Goal: Task Accomplishment & Management: Use online tool/utility

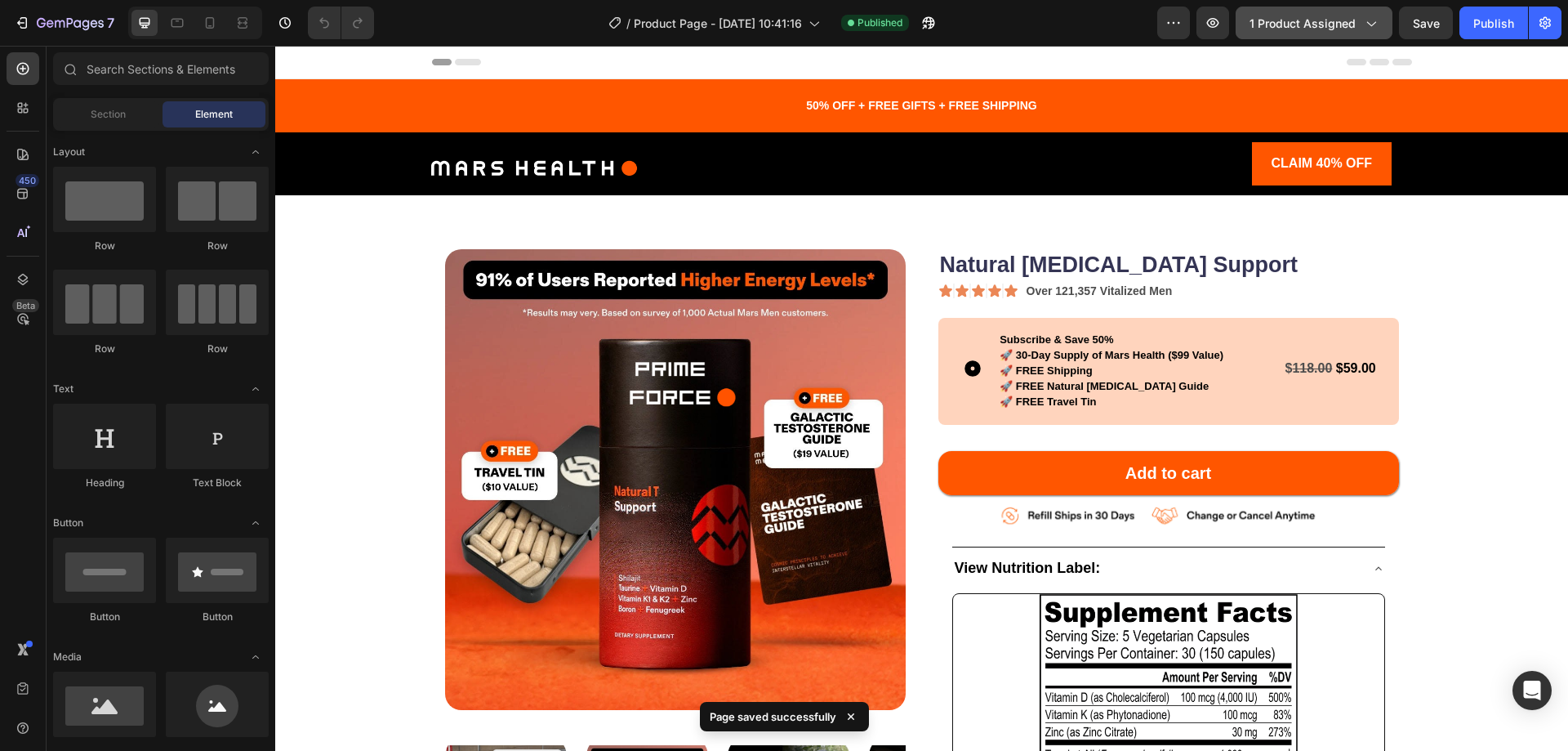
click at [1362, 17] on icon "button" at bounding box center [1369, 22] width 16 height 16
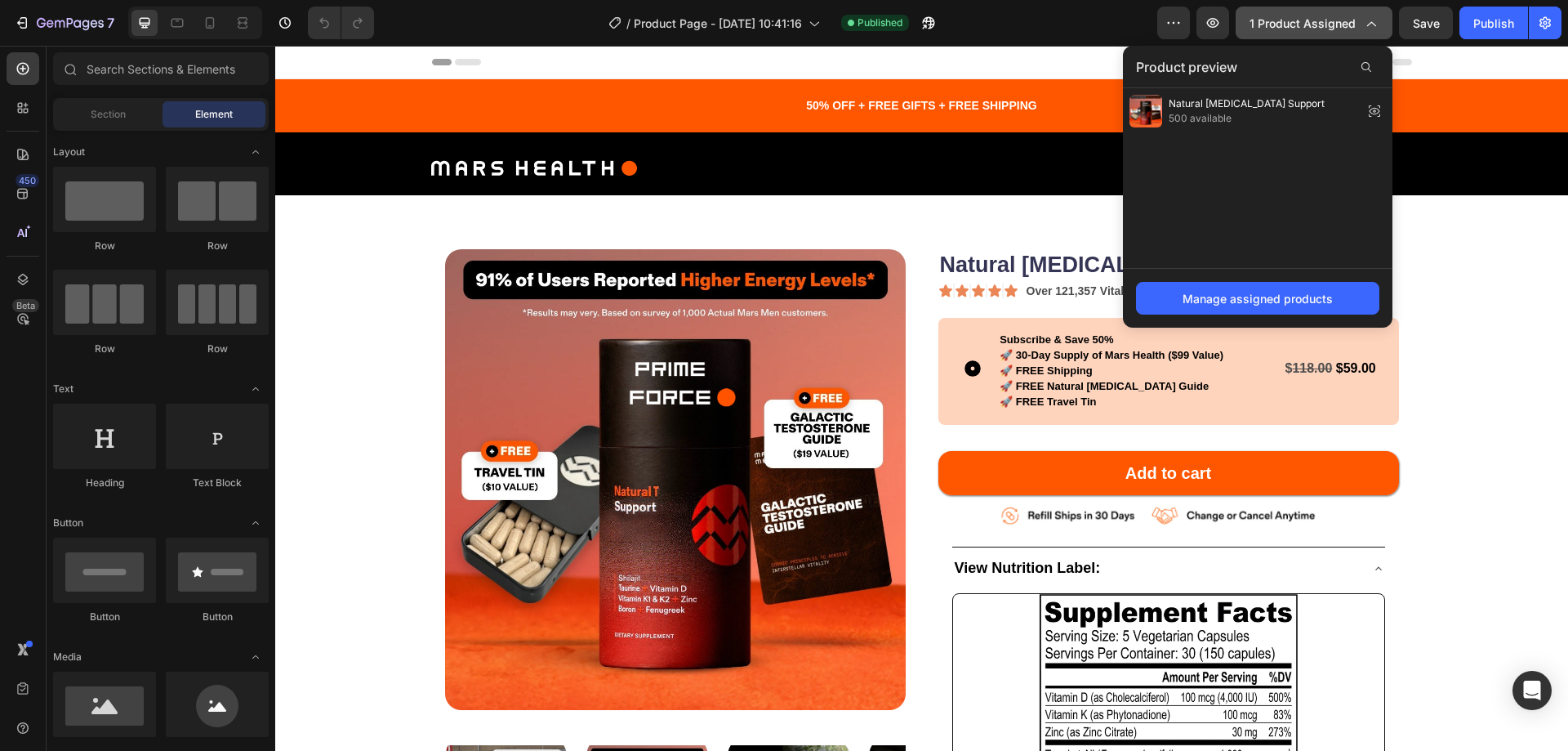
click at [1363, 17] on icon "button" at bounding box center [1369, 22] width 16 height 16
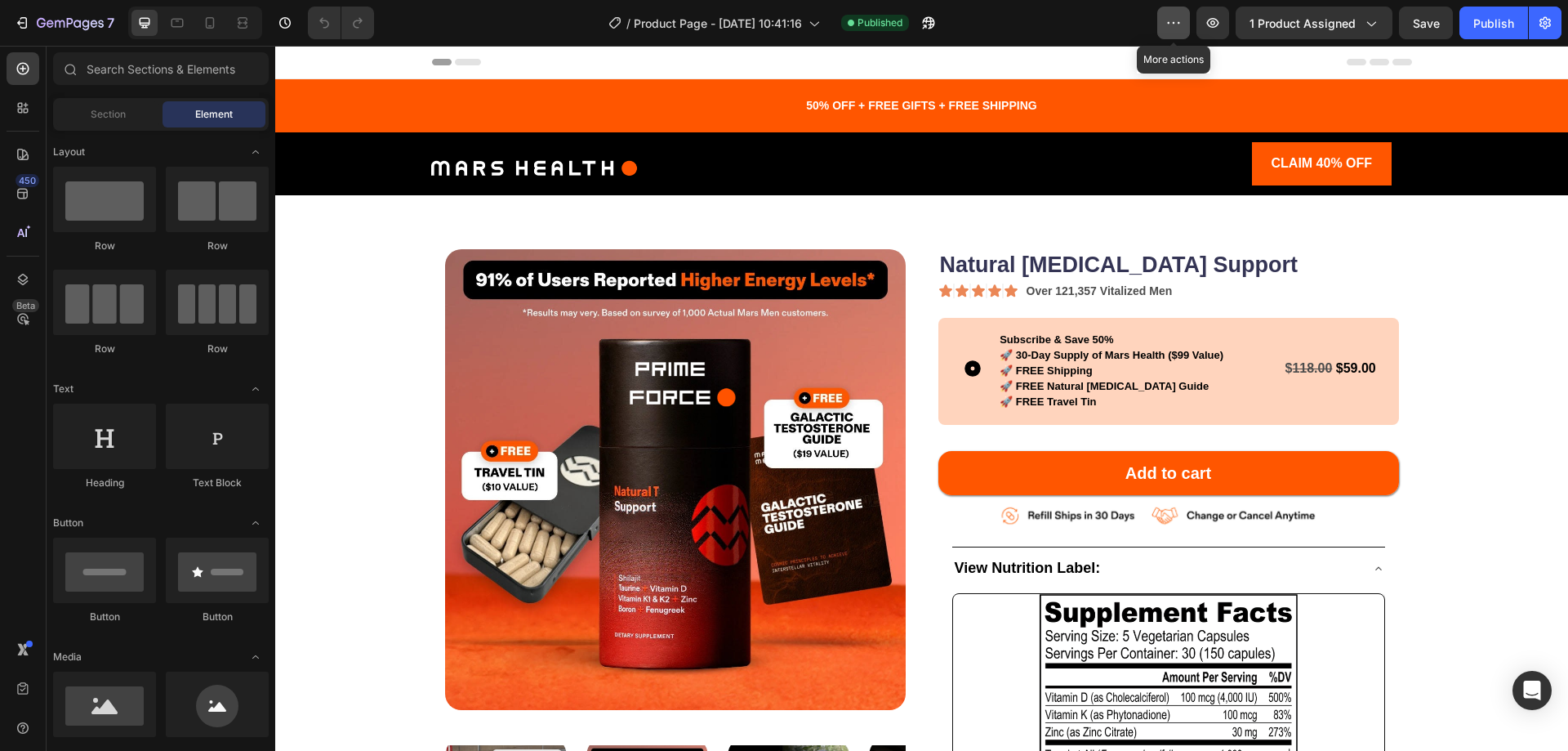
click at [1169, 8] on button "button" at bounding box center [1173, 23] width 33 height 33
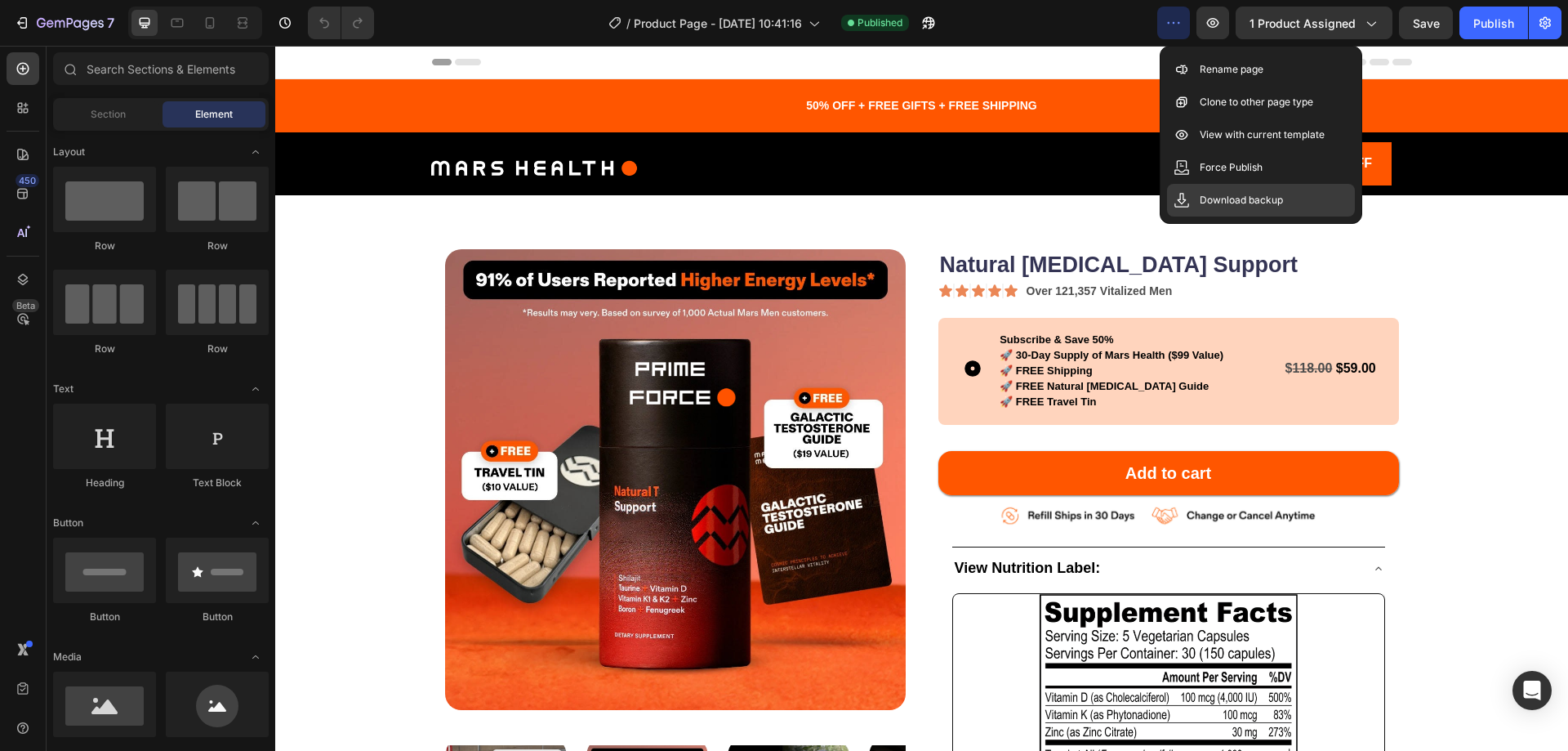
click at [1224, 198] on p "Download backup" at bounding box center [1241, 200] width 83 height 16
click at [1277, 103] on p "Clone to other page type" at bounding box center [1256, 101] width 114 height 16
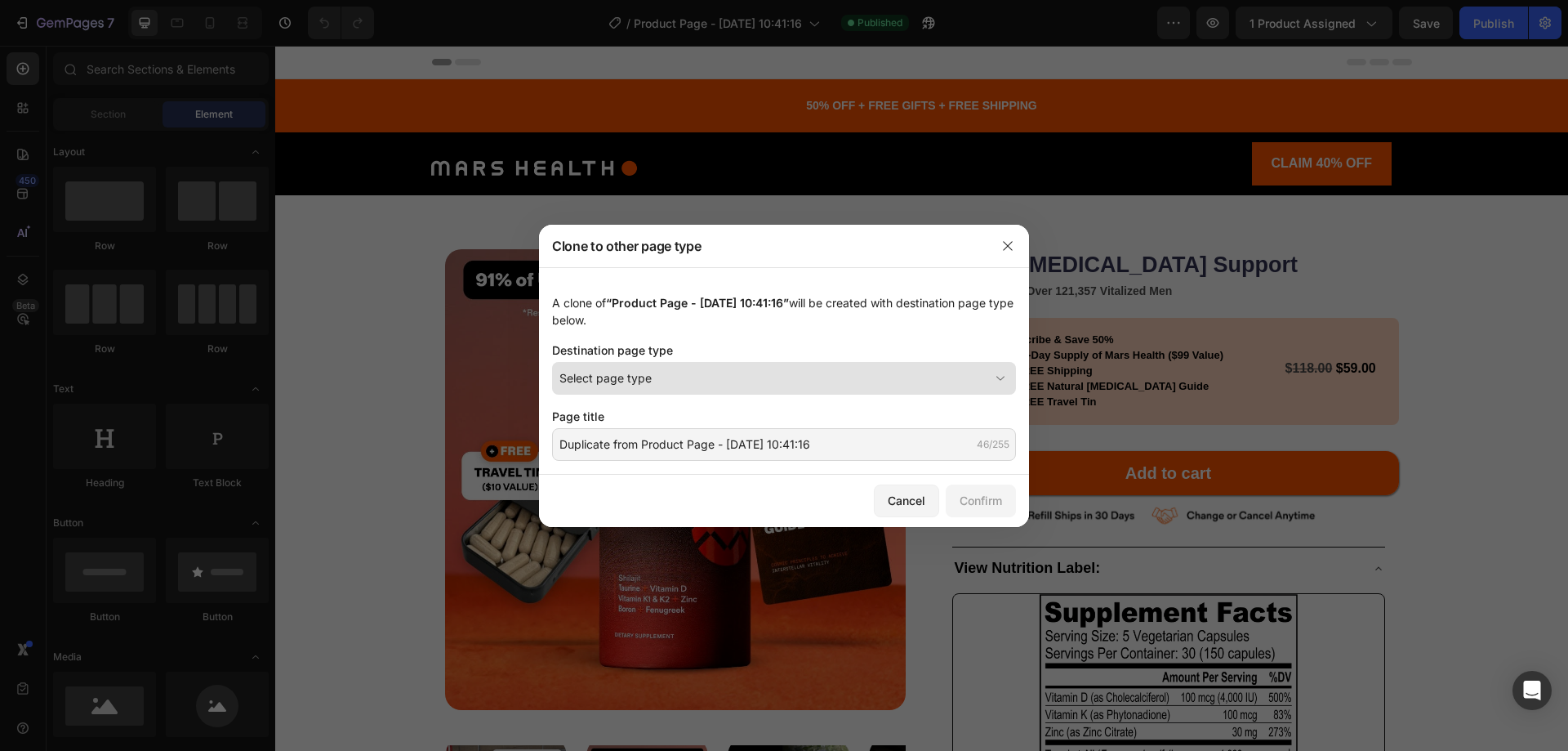
click at [650, 378] on div "Select page type" at bounding box center [774, 377] width 429 height 17
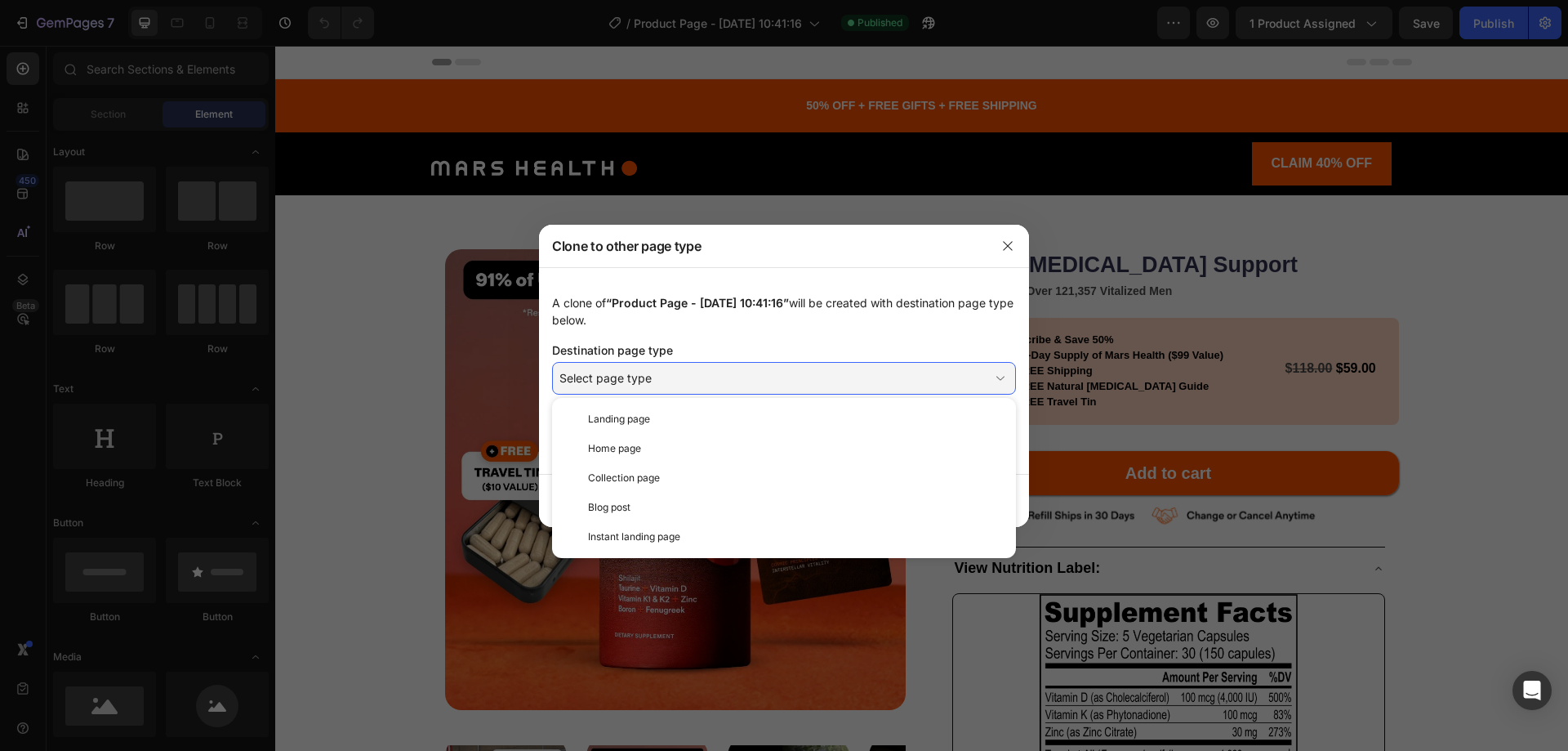
click at [780, 250] on div "Clone to other page type" at bounding box center [762, 246] width 448 height 42
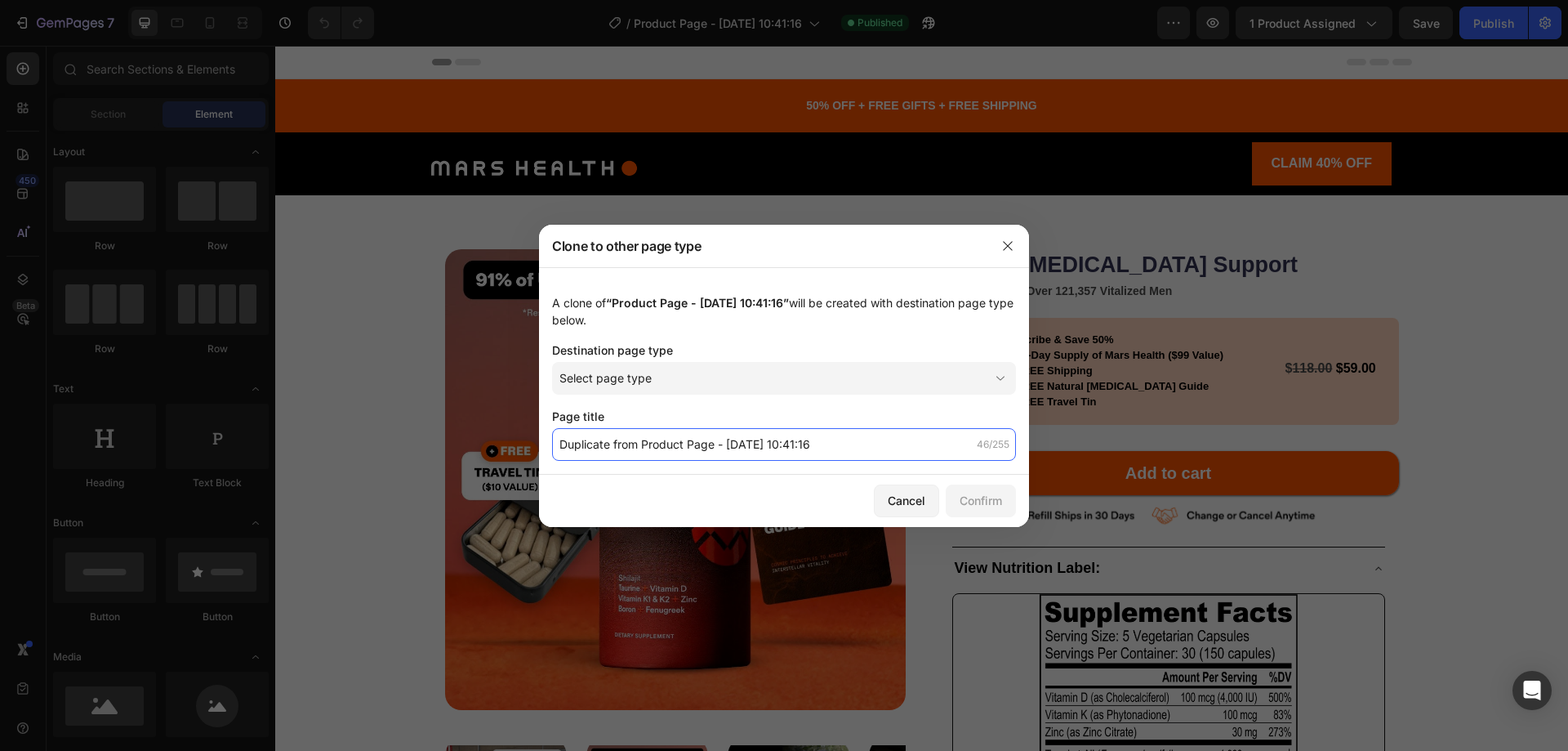
type textarea "Duplicate from Product Page - Sep 16, 10:41:16"
click at [734, 452] on input "Duplicate from Product Page - Sep 16, 10:41:16" at bounding box center [784, 444] width 464 height 33
click at [698, 449] on input "Duplicate from Product Page - Sep 16, 10:41:16" at bounding box center [784, 444] width 464 height 33
click at [1007, 236] on button "button" at bounding box center [1007, 245] width 26 height 26
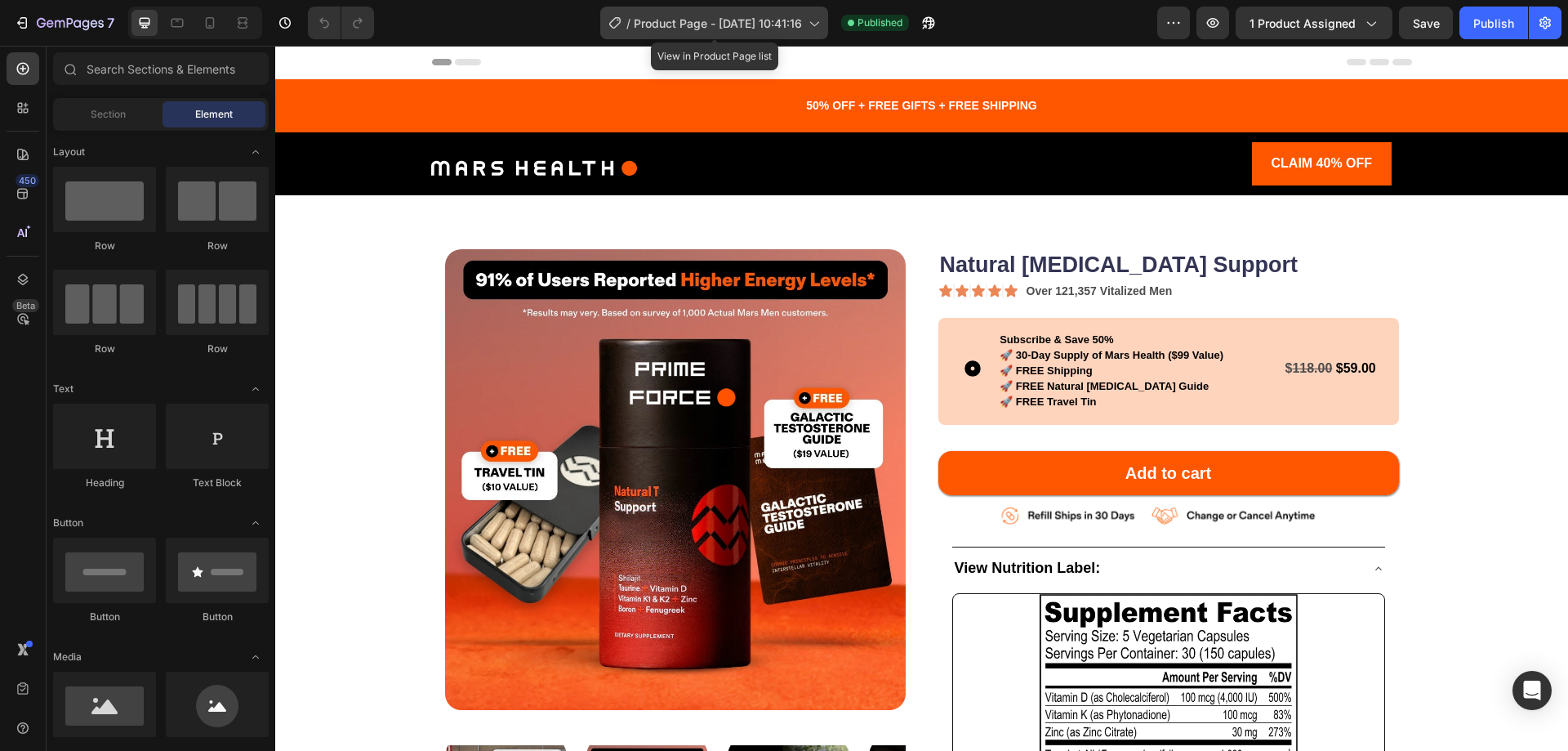
click at [821, 25] on icon at bounding box center [812, 22] width 16 height 16
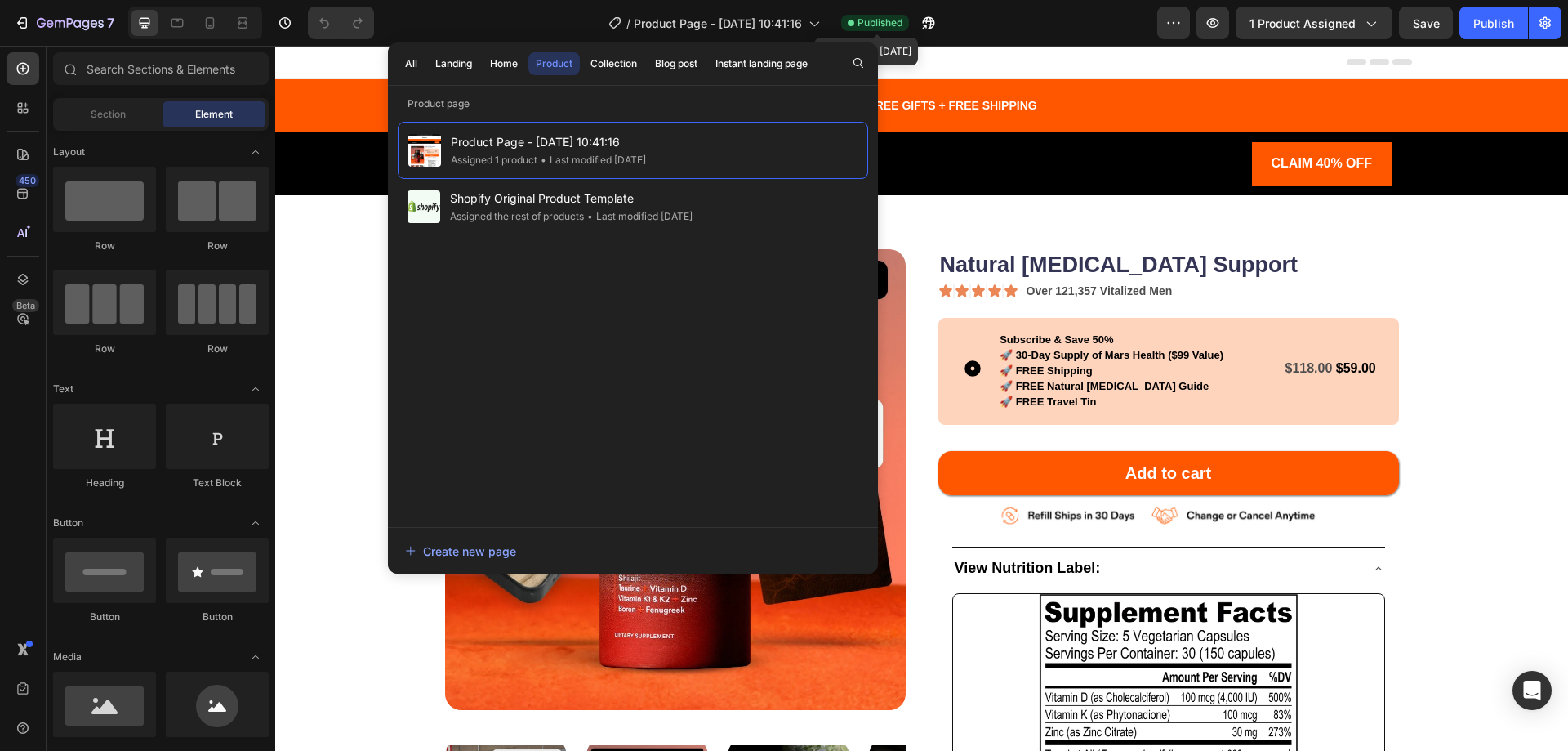
click at [868, 20] on span "Published" at bounding box center [879, 22] width 45 height 14
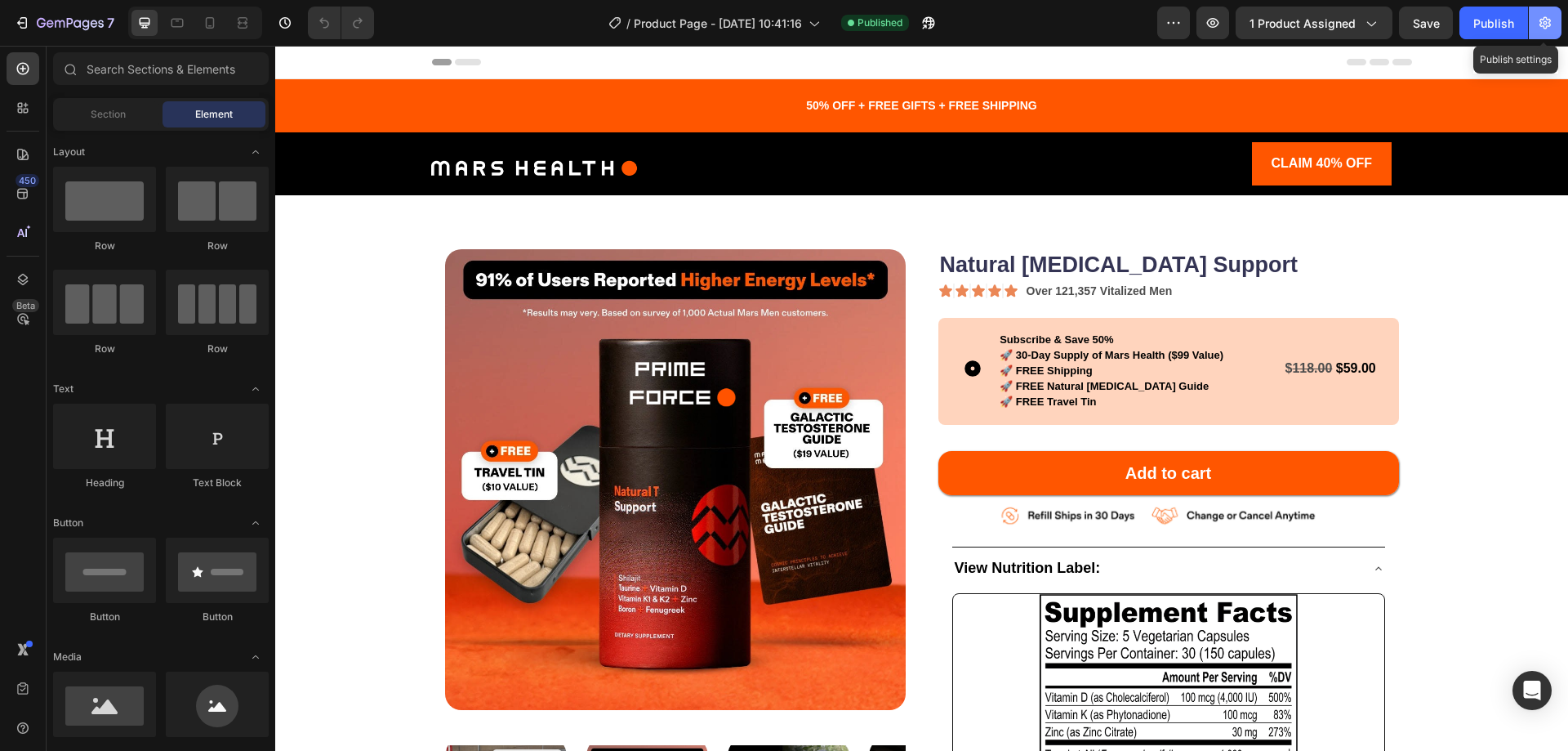
click at [1536, 18] on button "button" at bounding box center [1545, 23] width 33 height 33
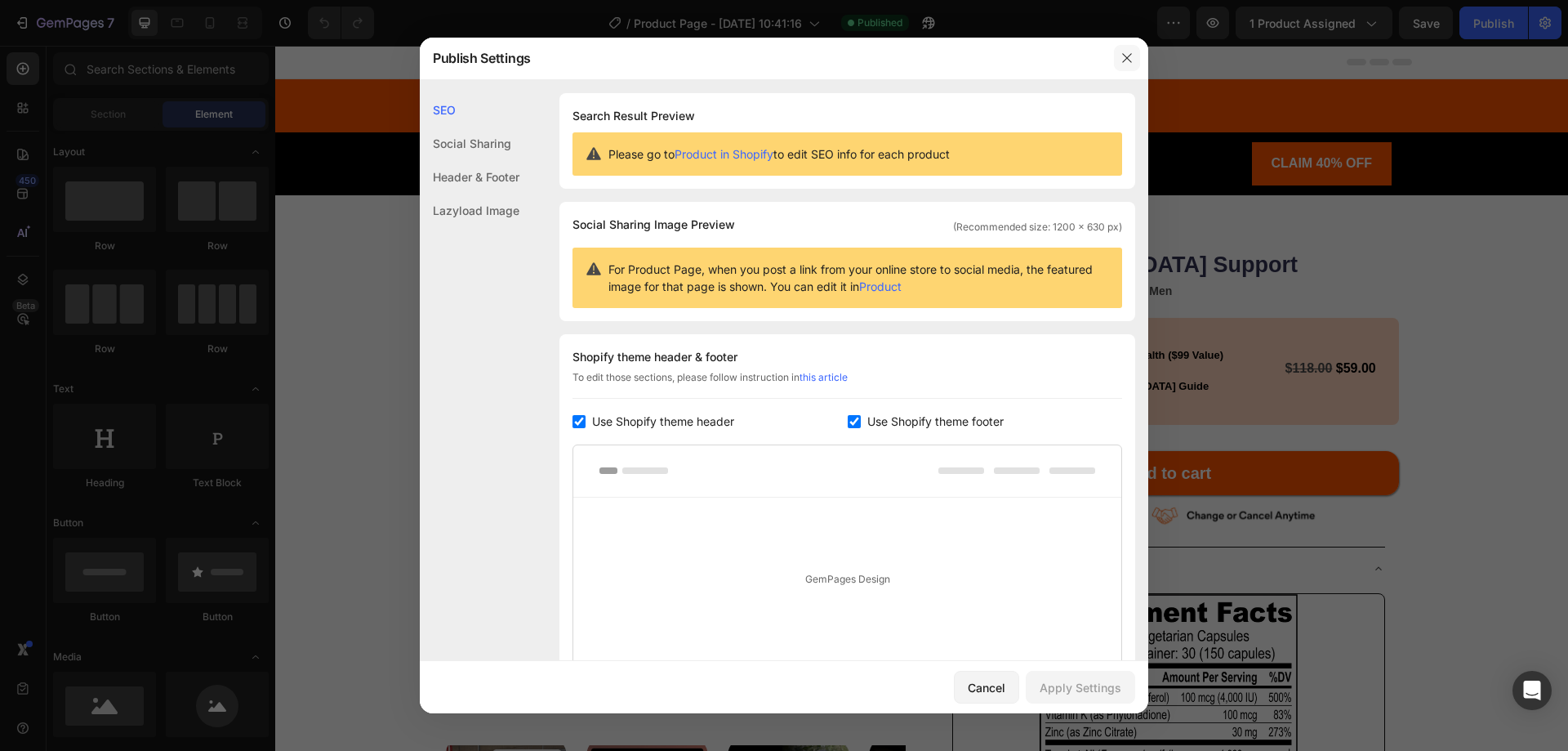
click at [1131, 57] on icon "button" at bounding box center [1127, 58] width 14 height 14
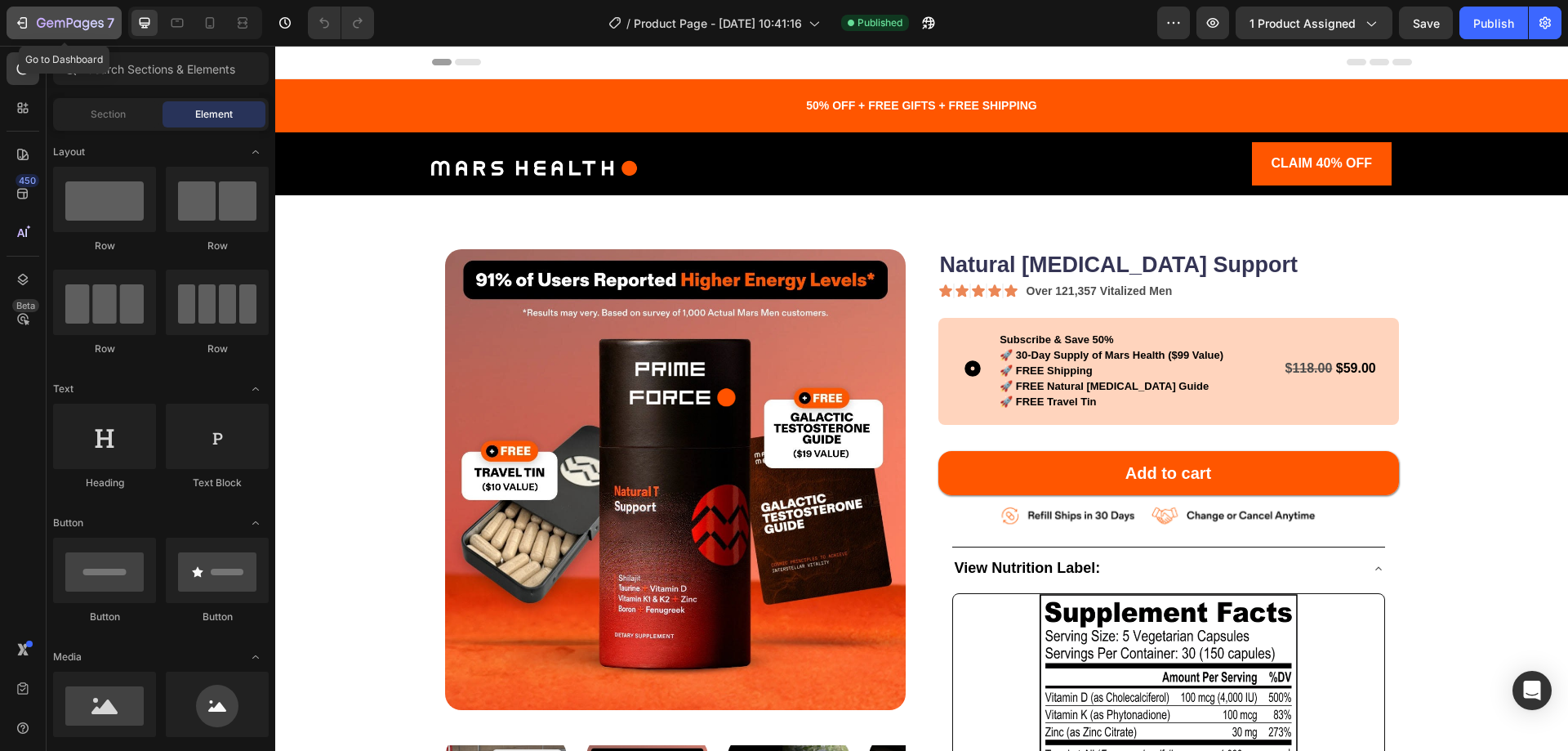
click at [14, 18] on icon "button" at bounding box center [21, 22] width 16 height 16
click at [22, 20] on icon "button" at bounding box center [21, 22] width 16 height 16
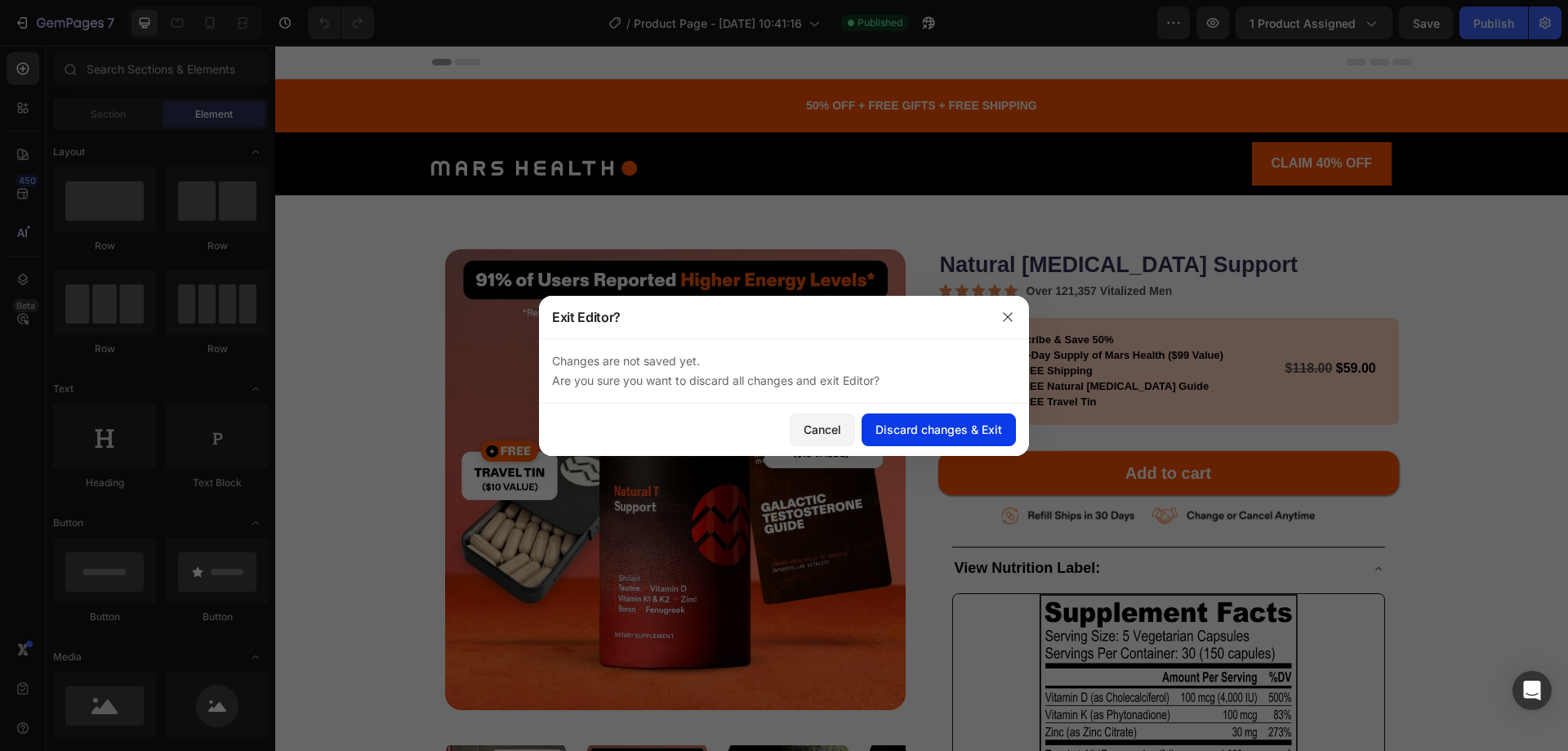
click at [942, 431] on div "Discard changes & Exit" at bounding box center [938, 430] width 126 height 17
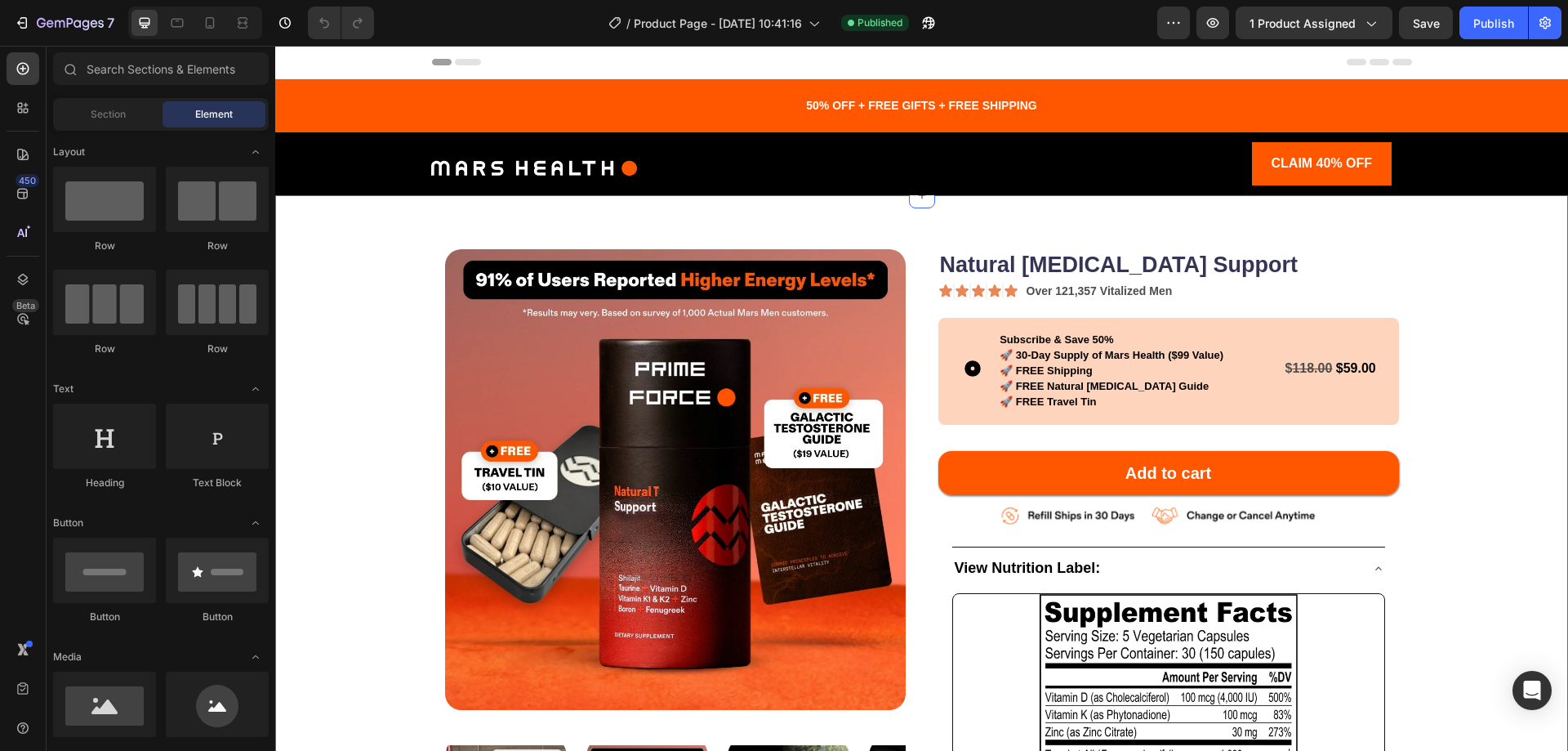
click at [969, 229] on div "Product Images Natural Testosterone Support Product Title Icon Icon Icon Icon I…" at bounding box center [921, 748] width 1292 height 1107
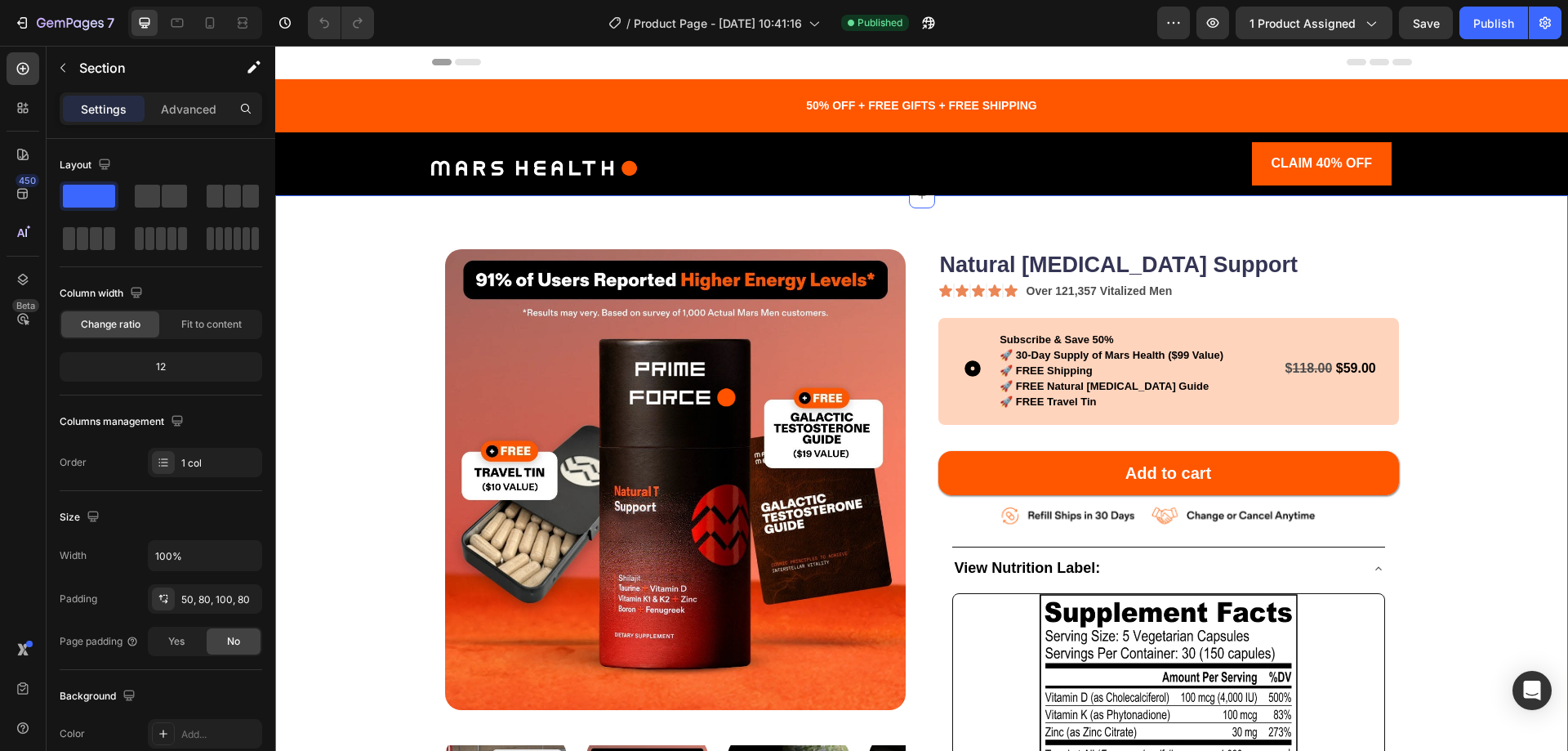
click at [1509, 288] on div "Product Images Natural Testosterone Support Product Title Icon Icon Icon Icon I…" at bounding box center [921, 748] width 1292 height 1107
click at [1390, 353] on div "Icon Subscribe & Save 50% 🚀 30-Day Supply of Mars Health ($99 Value) 🚀 FREE Shi…" at bounding box center [1168, 371] width 460 height 107
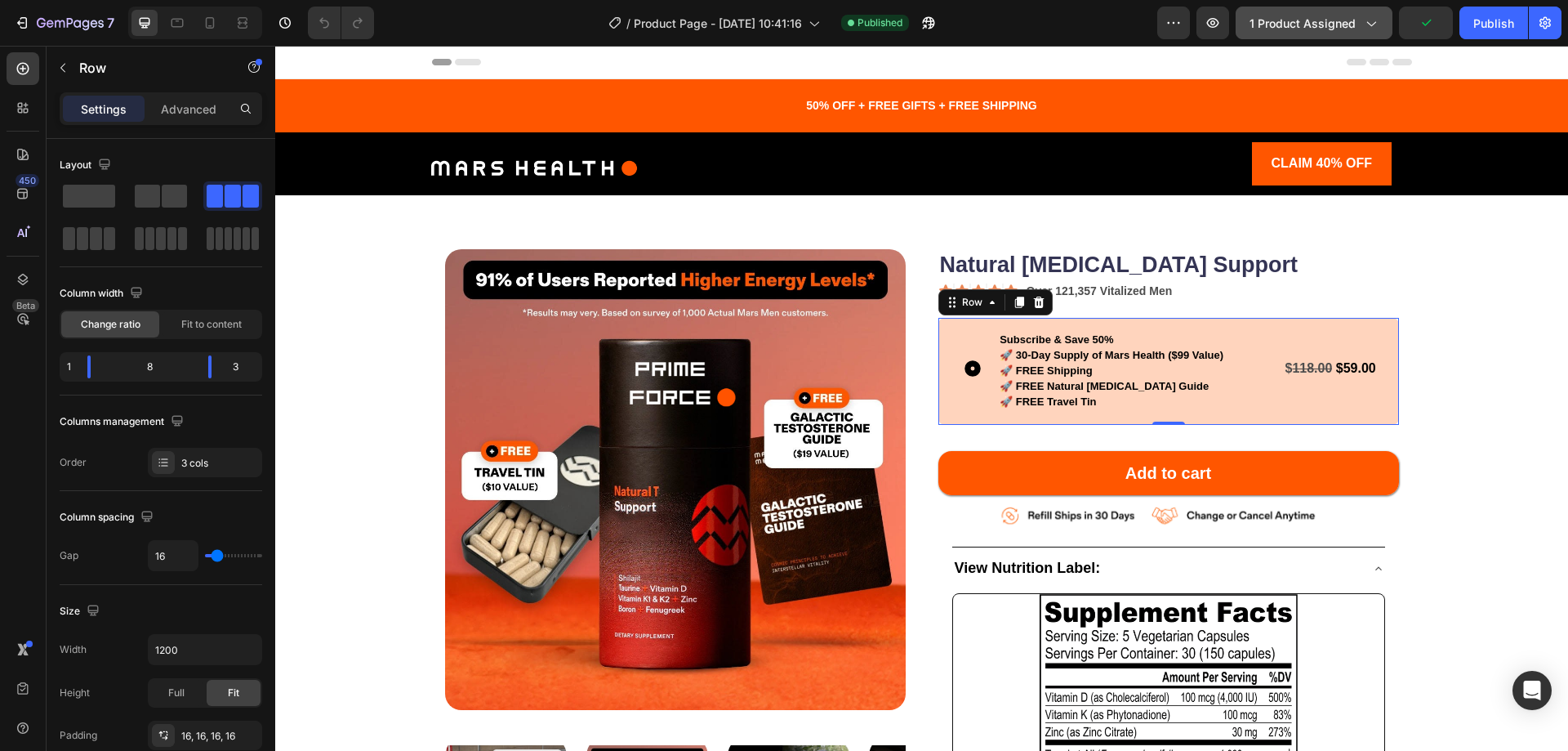
click at [1365, 14] on div "1 product assigned" at bounding box center [1314, 23] width 129 height 17
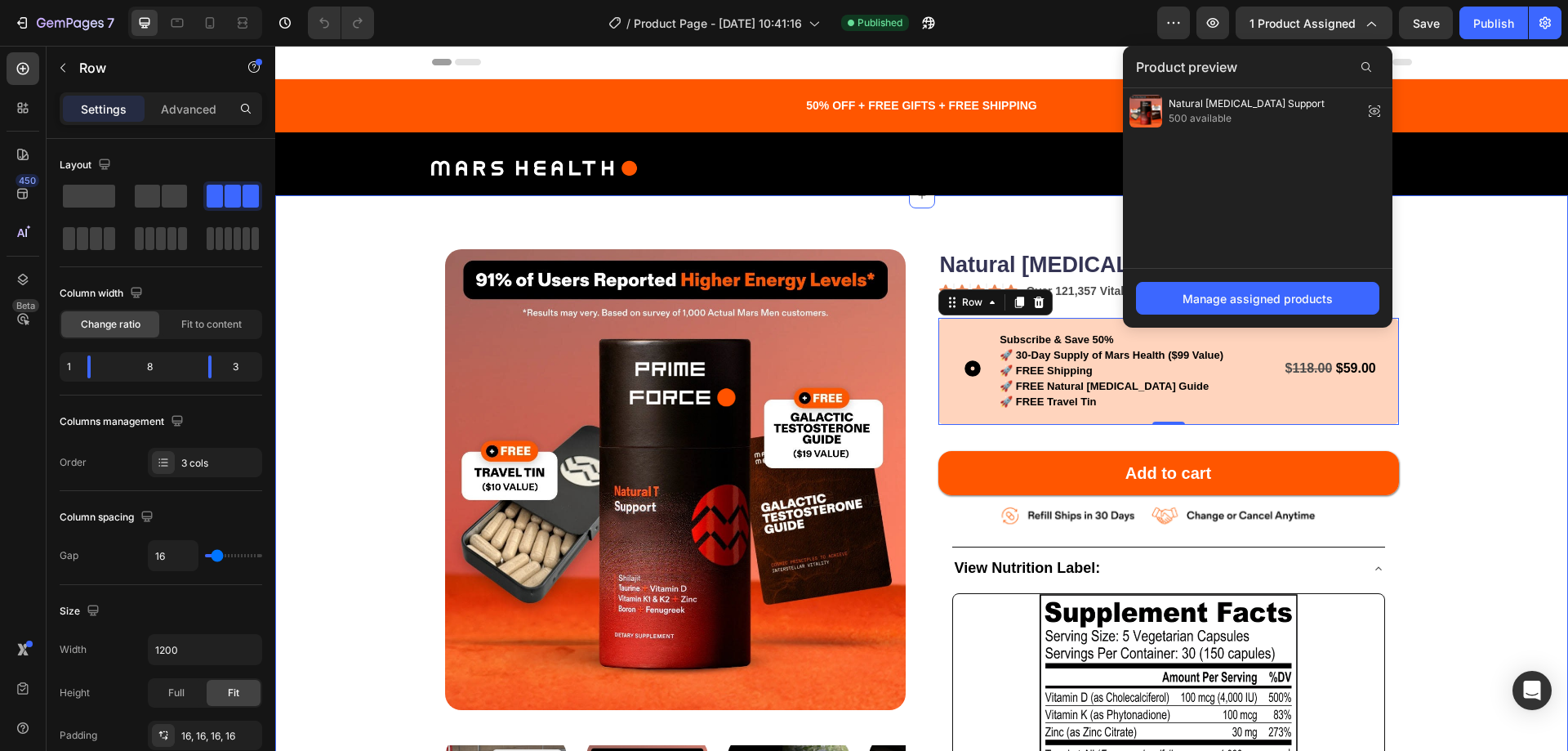
click at [1445, 251] on div "Product Images Natural Testosterone Support Product Title Icon Icon Icon Icon I…" at bounding box center [922, 729] width 1162 height 985
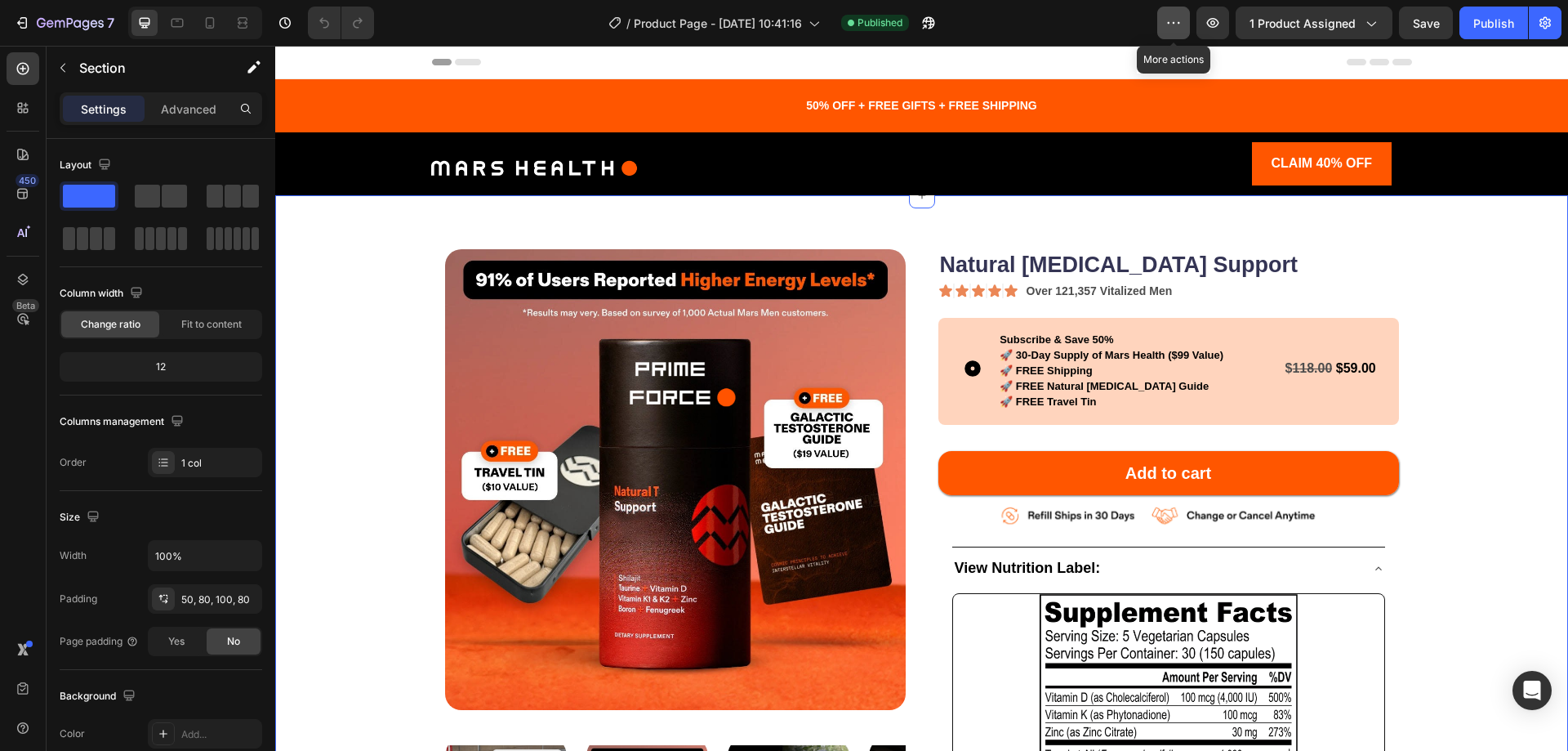
click at [1181, 23] on icon "button" at bounding box center [1172, 22] width 16 height 16
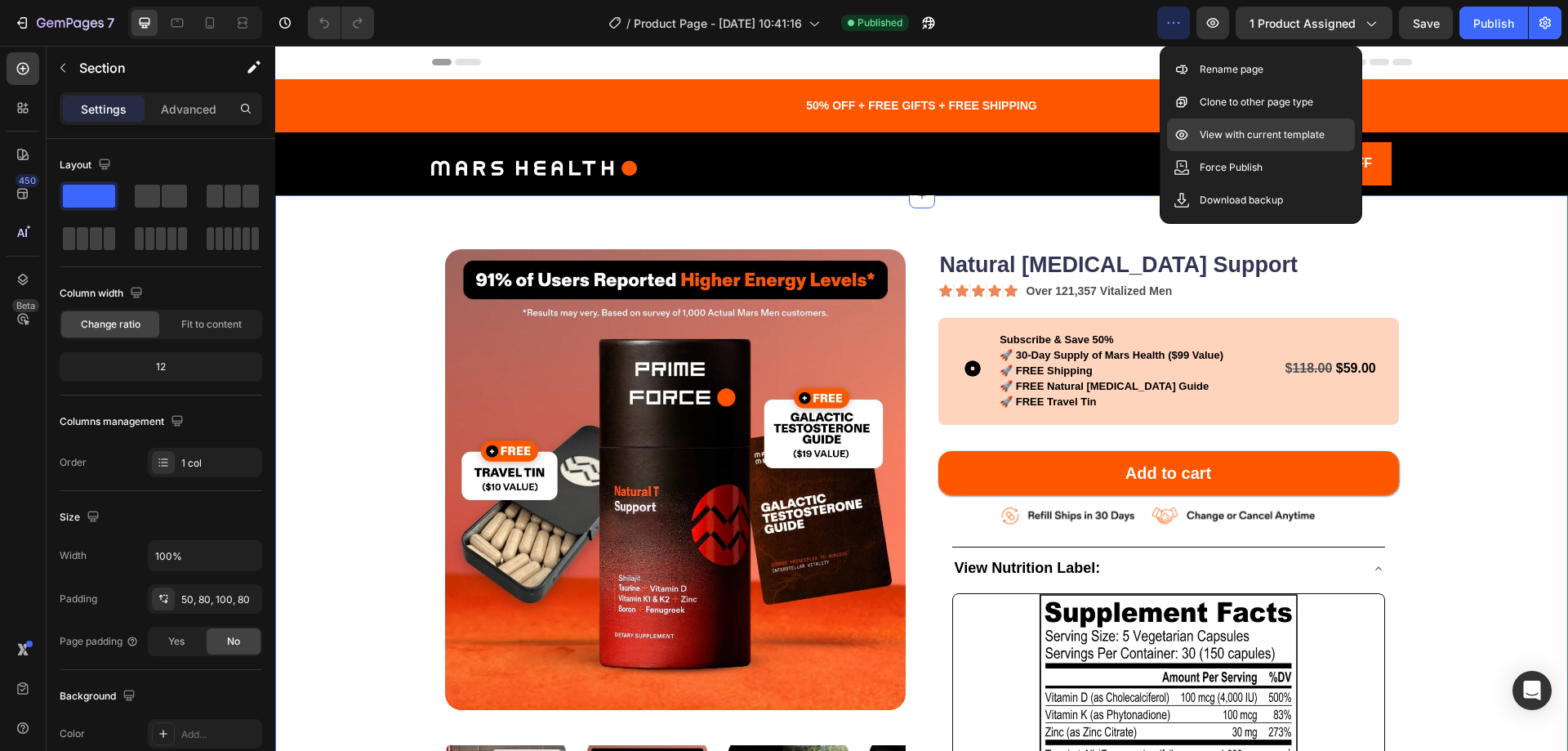
click at [1302, 135] on p "View with current template" at bounding box center [1261, 134] width 124 height 16
click at [1245, 103] on p "Clone to other page type" at bounding box center [1256, 101] width 114 height 16
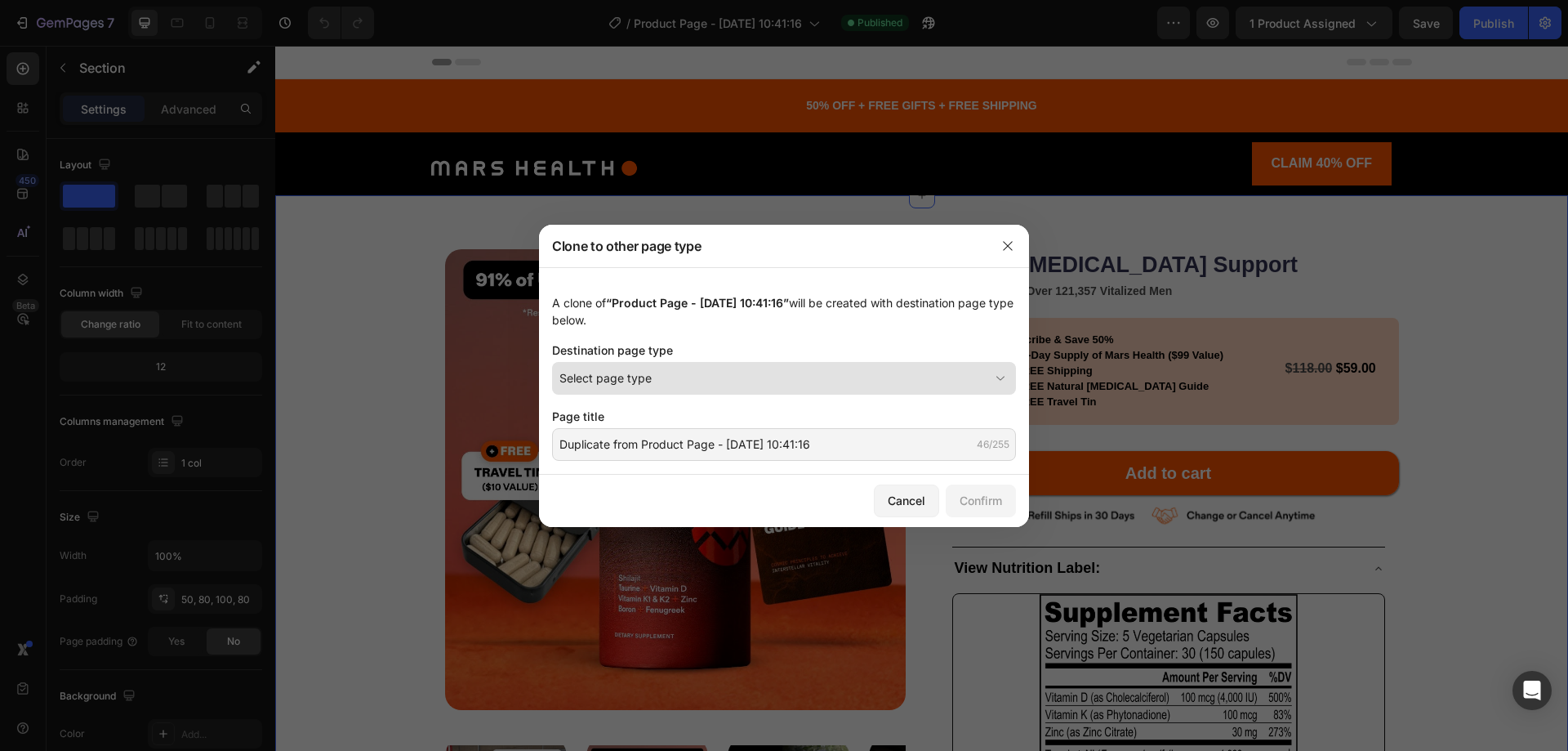
click at [653, 375] on div "Select page type" at bounding box center [774, 377] width 429 height 17
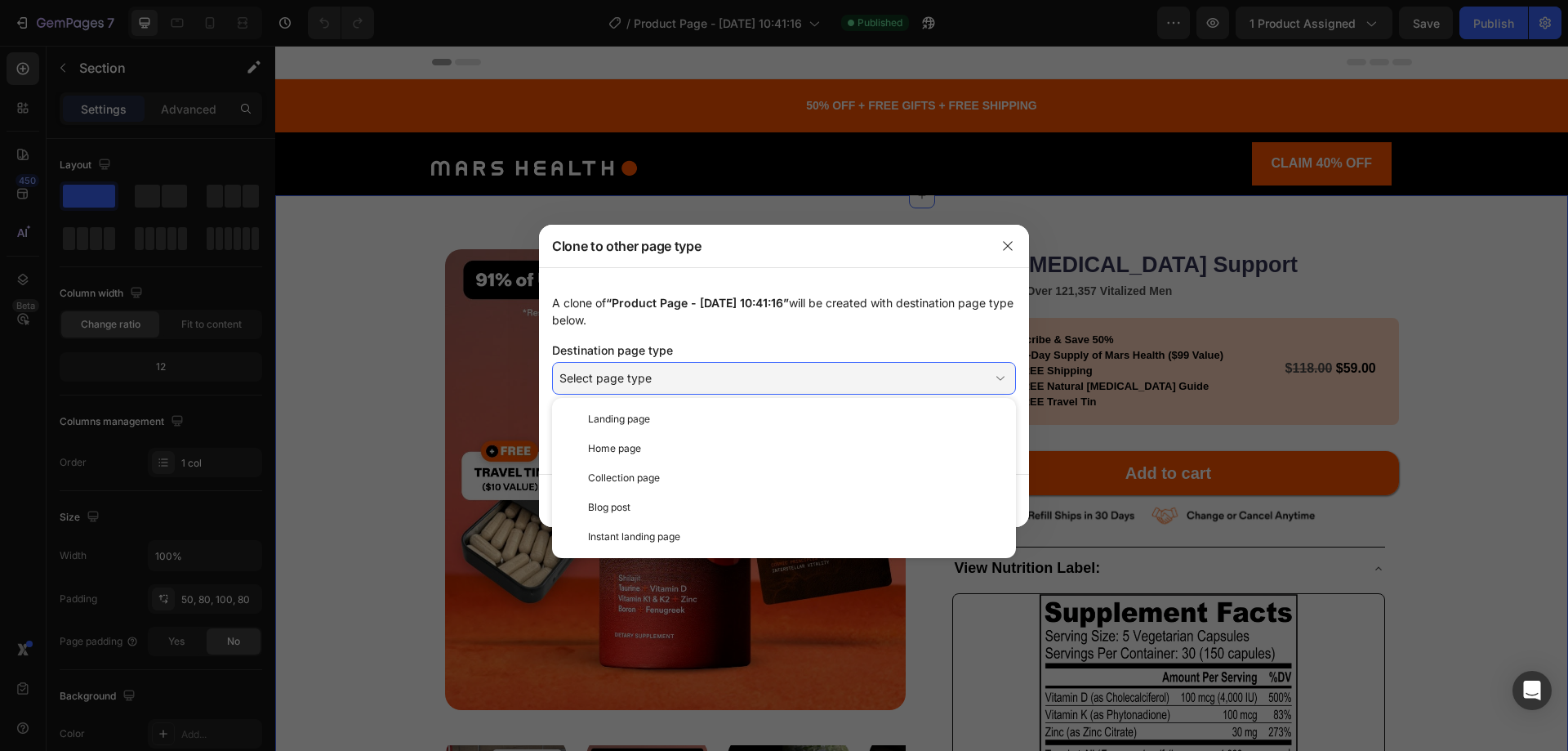
click at [694, 306] on span "“Product Page - Sep 16, 10:41:16”" at bounding box center [698, 302] width 183 height 14
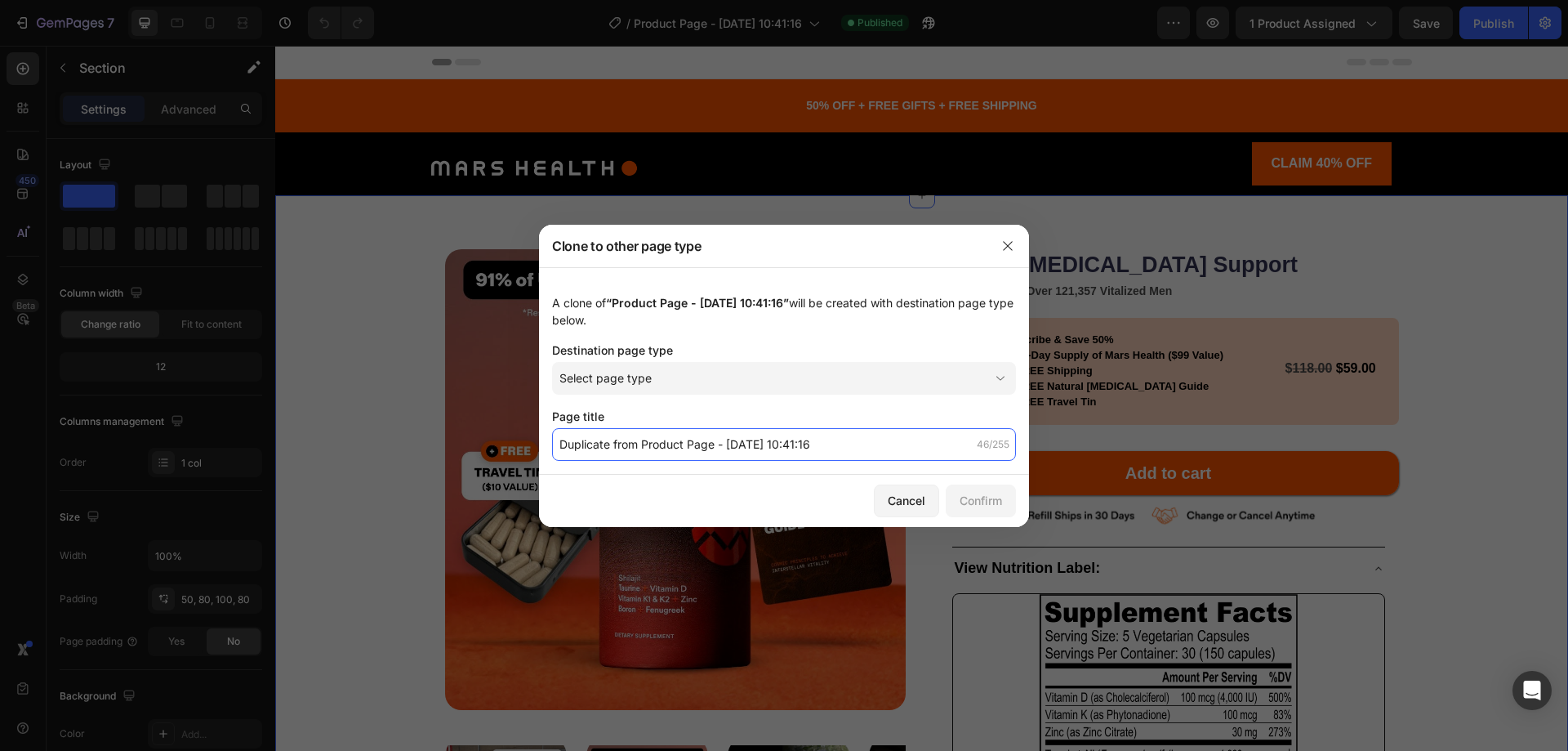
type textarea "Duplicate from Product Page - Sep 16, 10:41:16"
click at [756, 454] on input "Duplicate from Product Page - Sep 16, 10:41:16" at bounding box center [784, 444] width 464 height 33
click at [815, 443] on input "Duplicate from Product Page - Sep 16, 10:41:16" at bounding box center [784, 444] width 464 height 33
click at [713, 443] on input "Duplicate from Product Page - Sep 16, 10:41:16" at bounding box center [784, 444] width 464 height 33
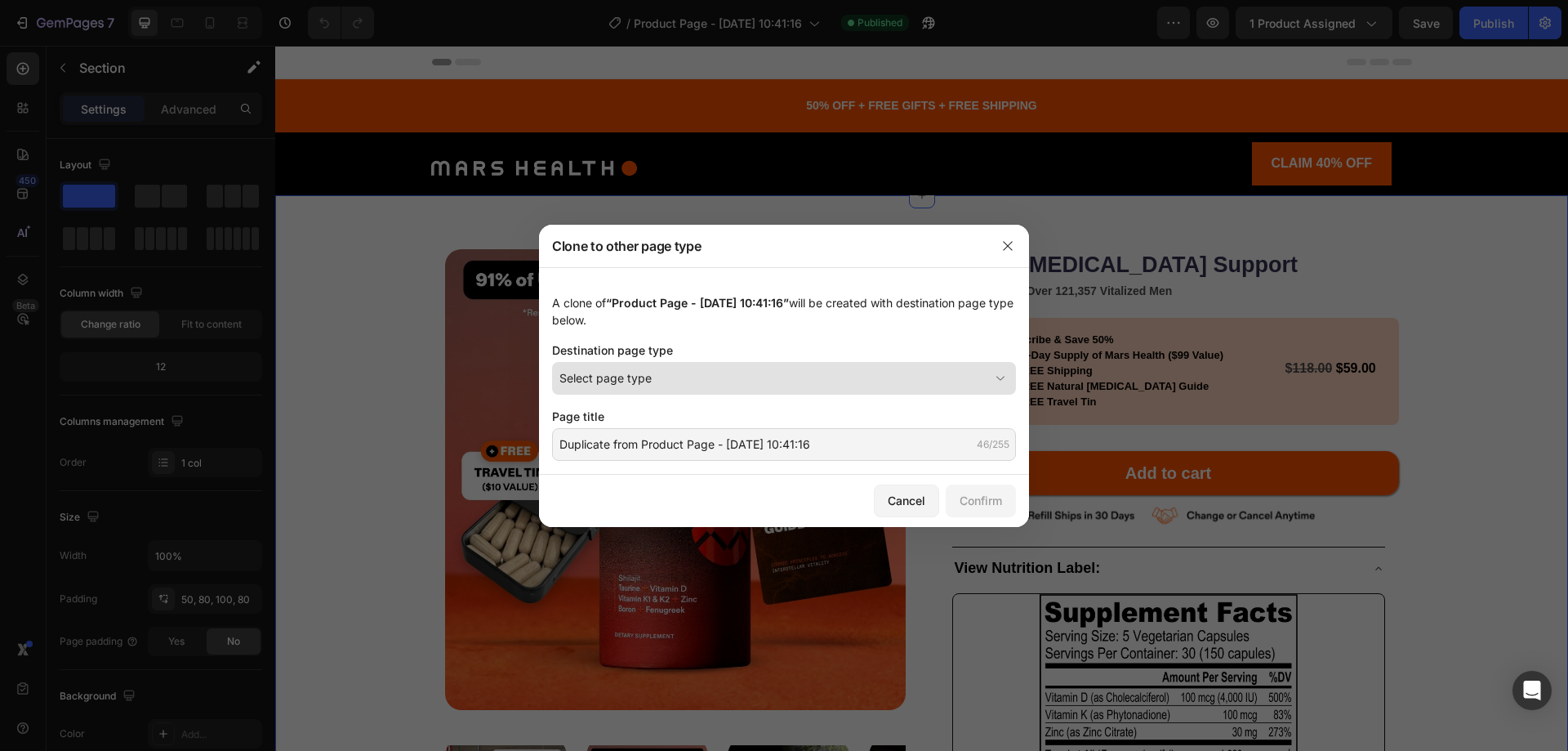
click at [656, 392] on button "Select page type" at bounding box center [784, 378] width 464 height 33
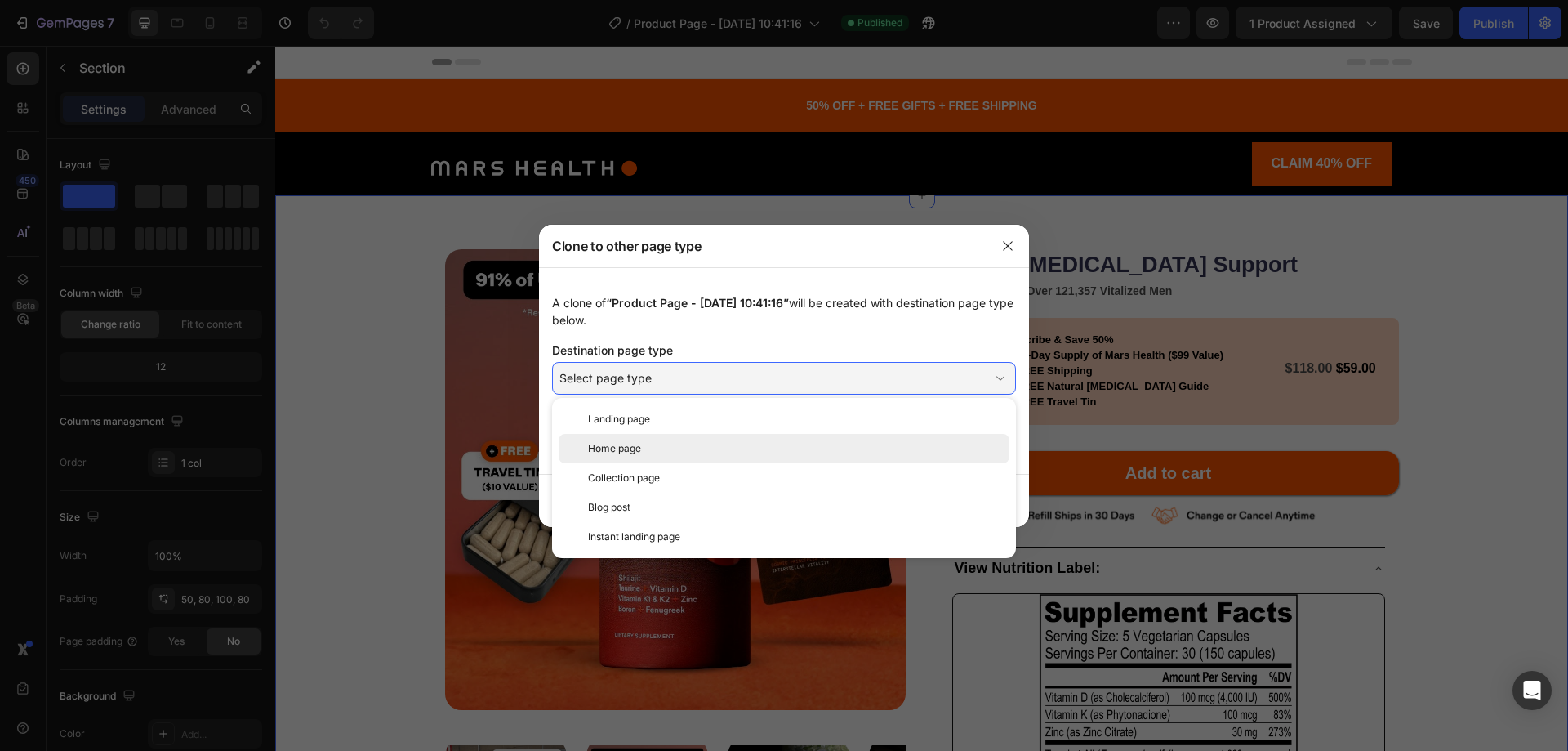
click at [637, 456] on div "Home page" at bounding box center [784, 448] width 451 height 29
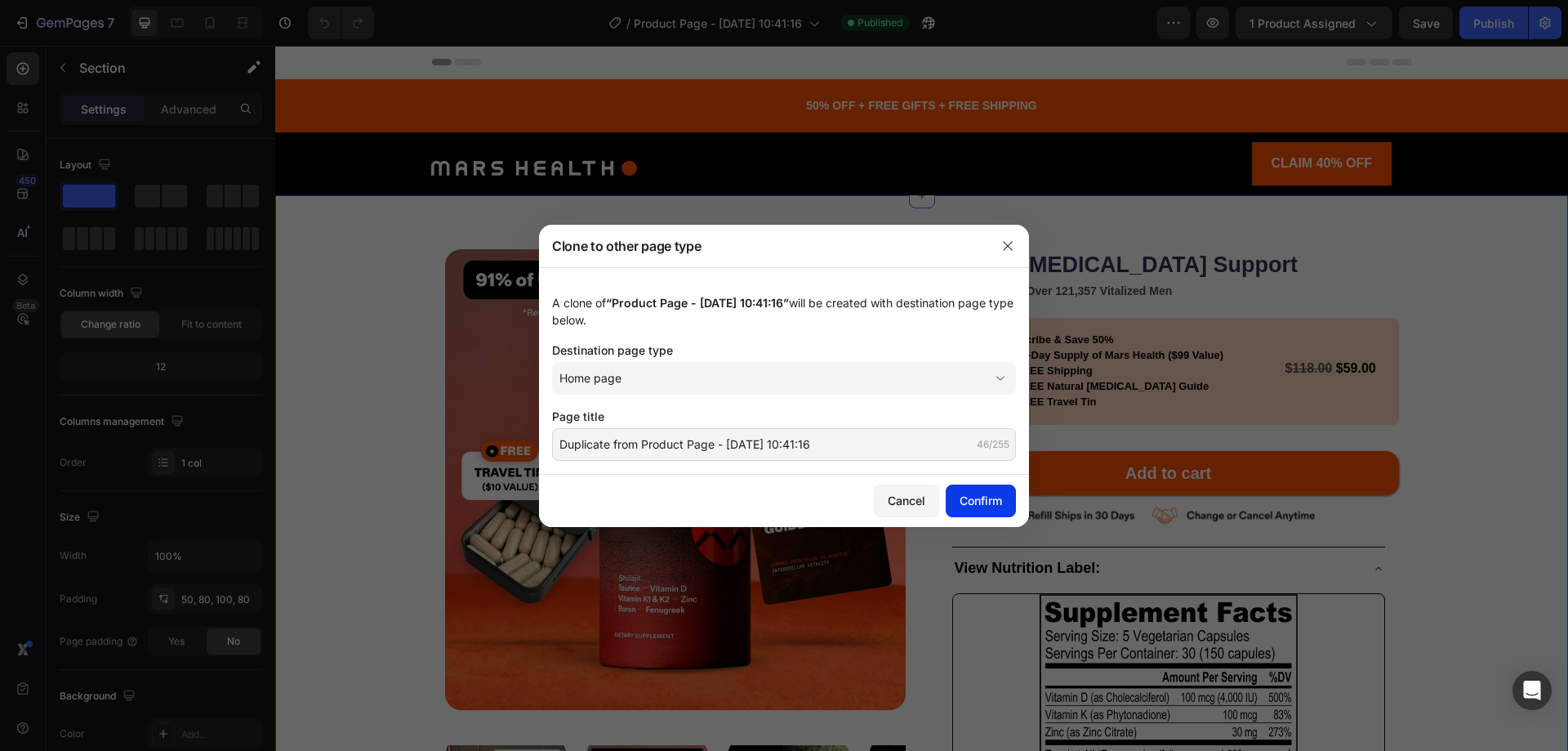
click at [993, 496] on div "Confirm" at bounding box center [980, 500] width 42 height 17
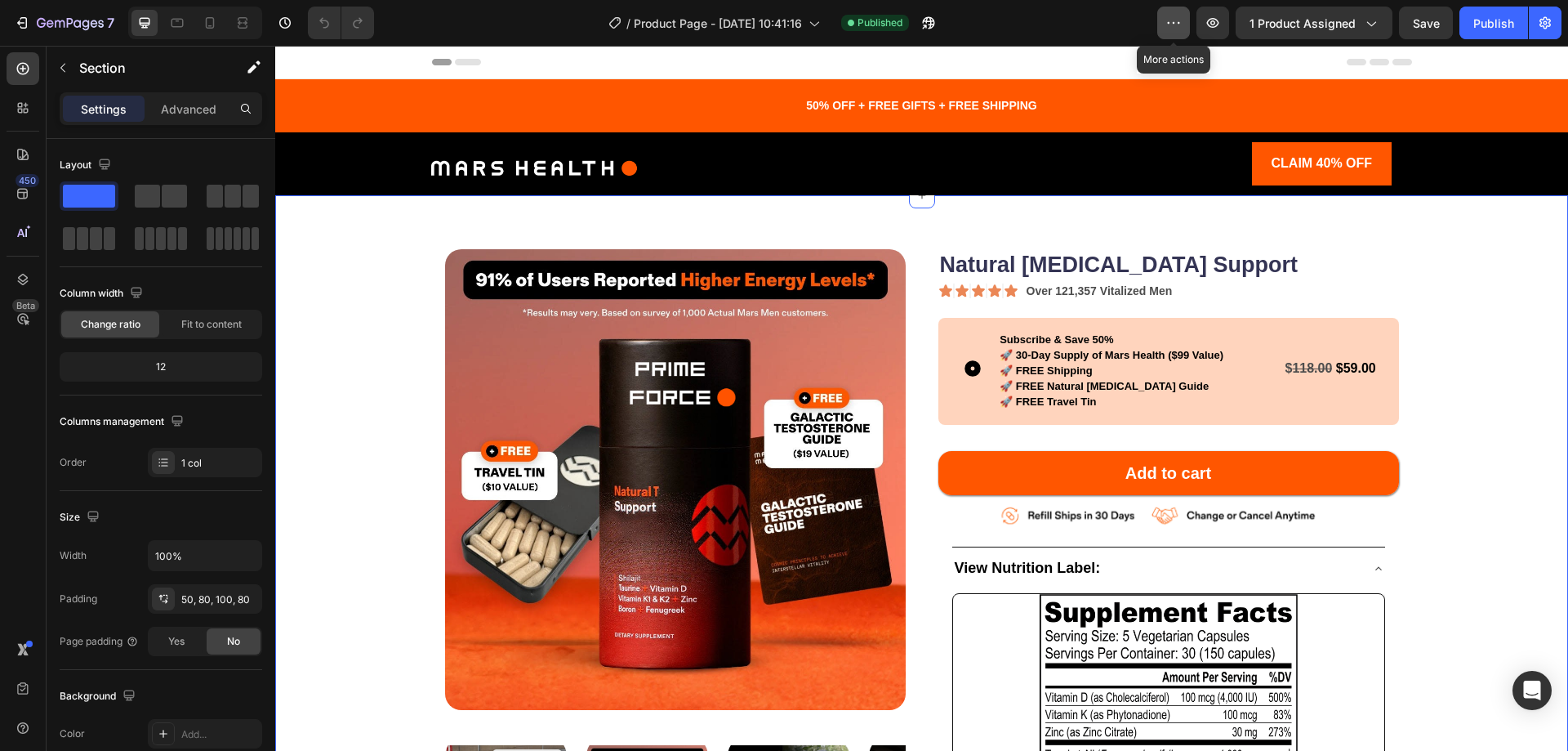
click at [1186, 8] on button "button" at bounding box center [1173, 23] width 33 height 33
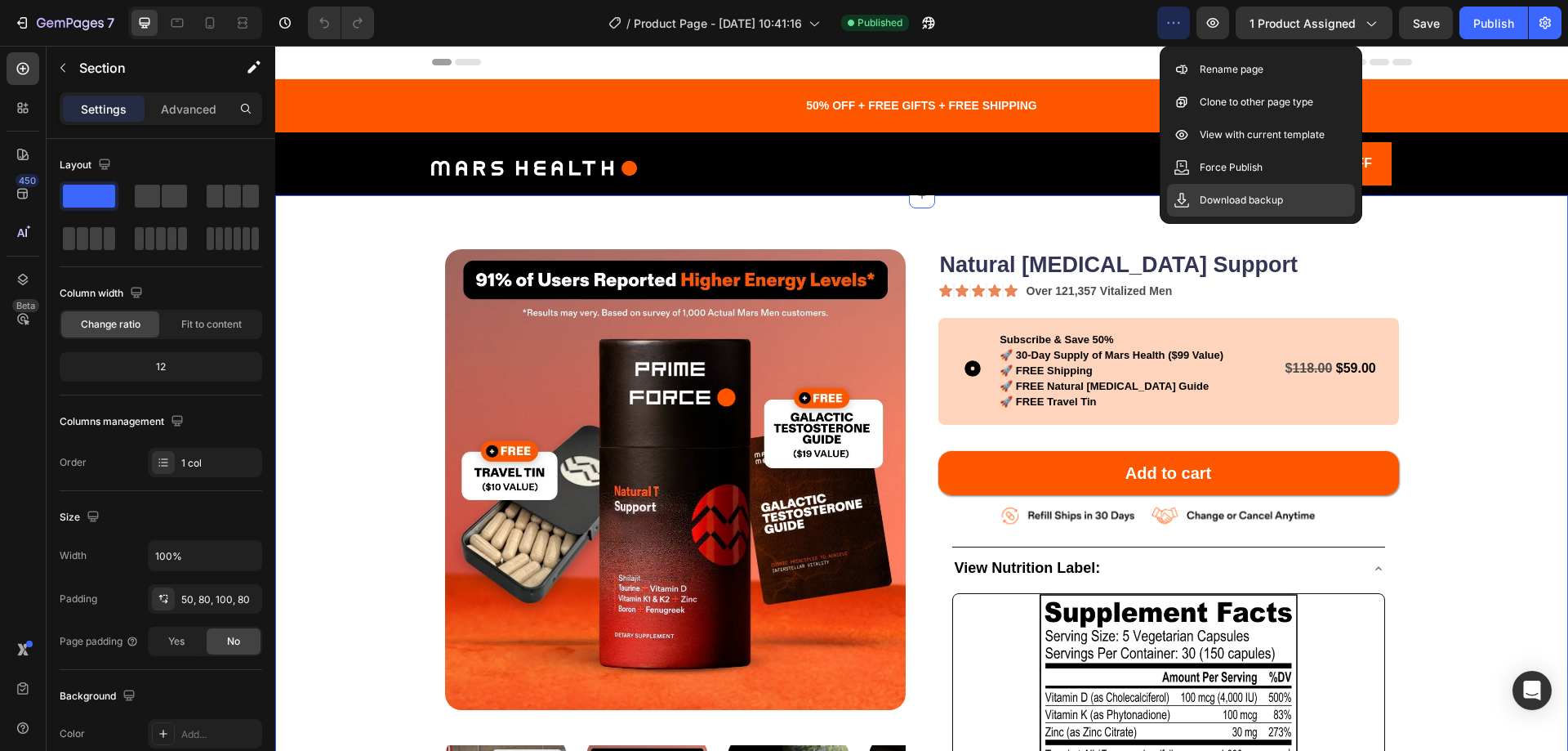
click at [1239, 208] on p "Download backup" at bounding box center [1241, 200] width 83 height 16
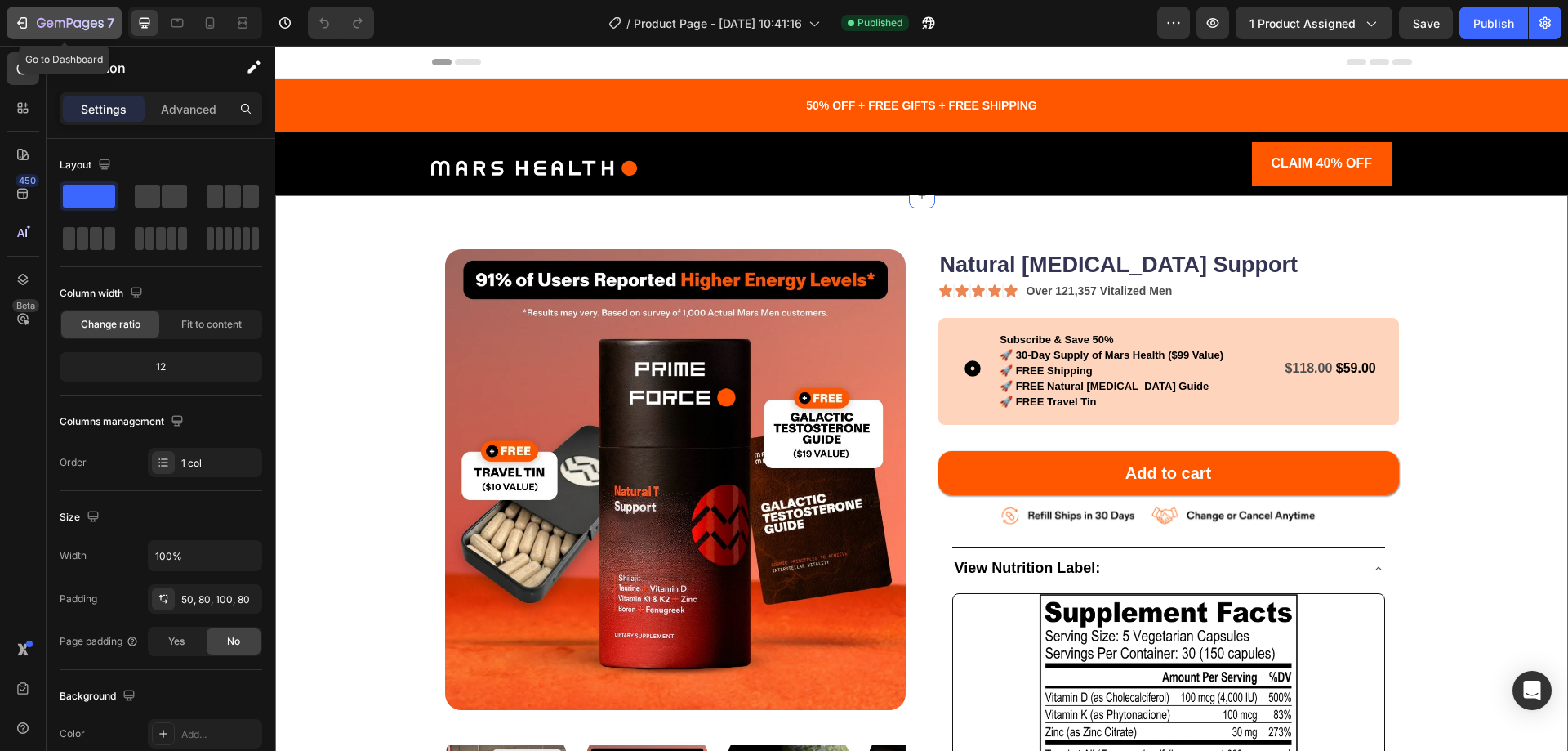
click at [16, 17] on icon "button" at bounding box center [21, 22] width 16 height 16
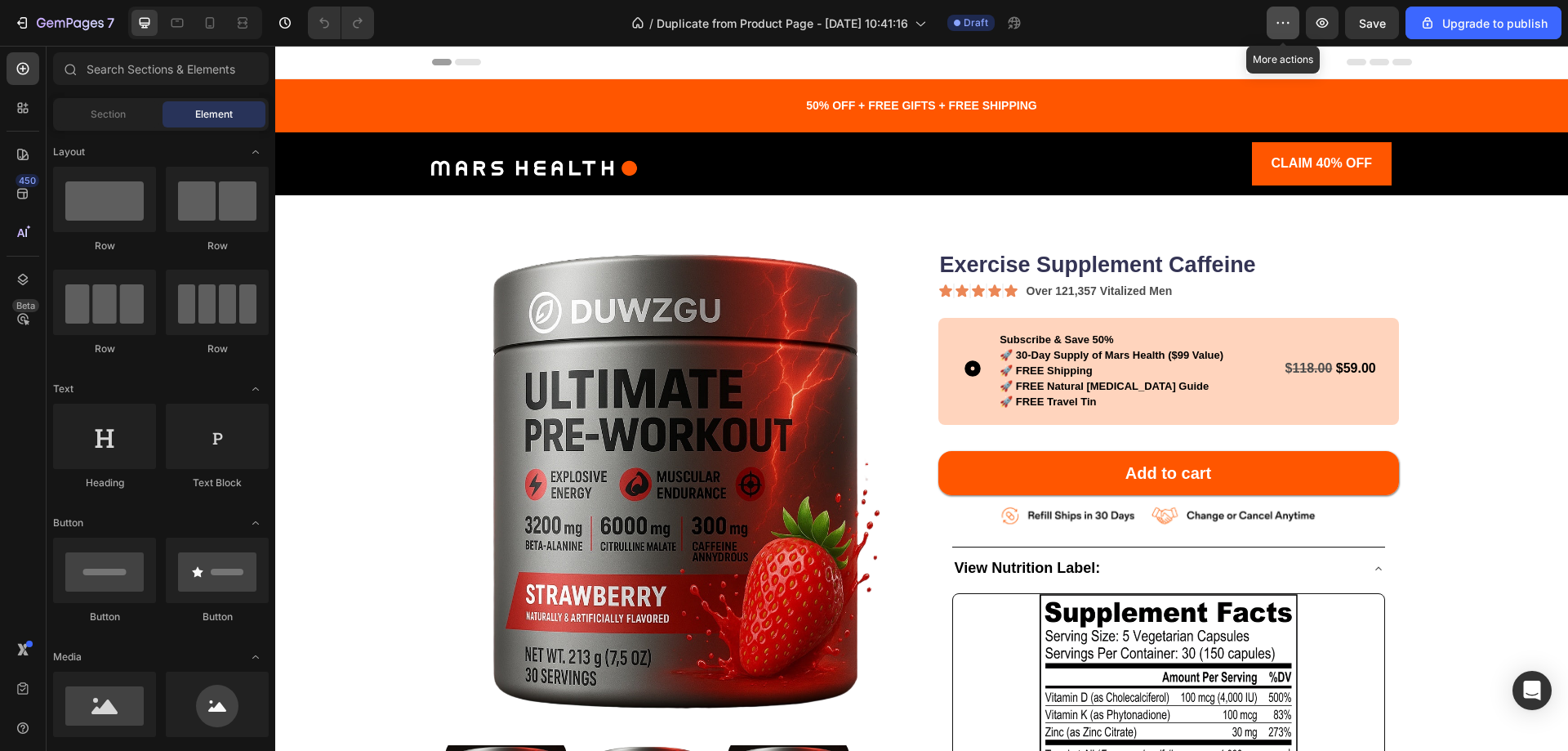
drag, startPoint x: 1274, startPoint y: 18, endPoint x: 955, endPoint y: 160, distance: 349.2
click at [1274, 18] on button "button" at bounding box center [1282, 23] width 33 height 33
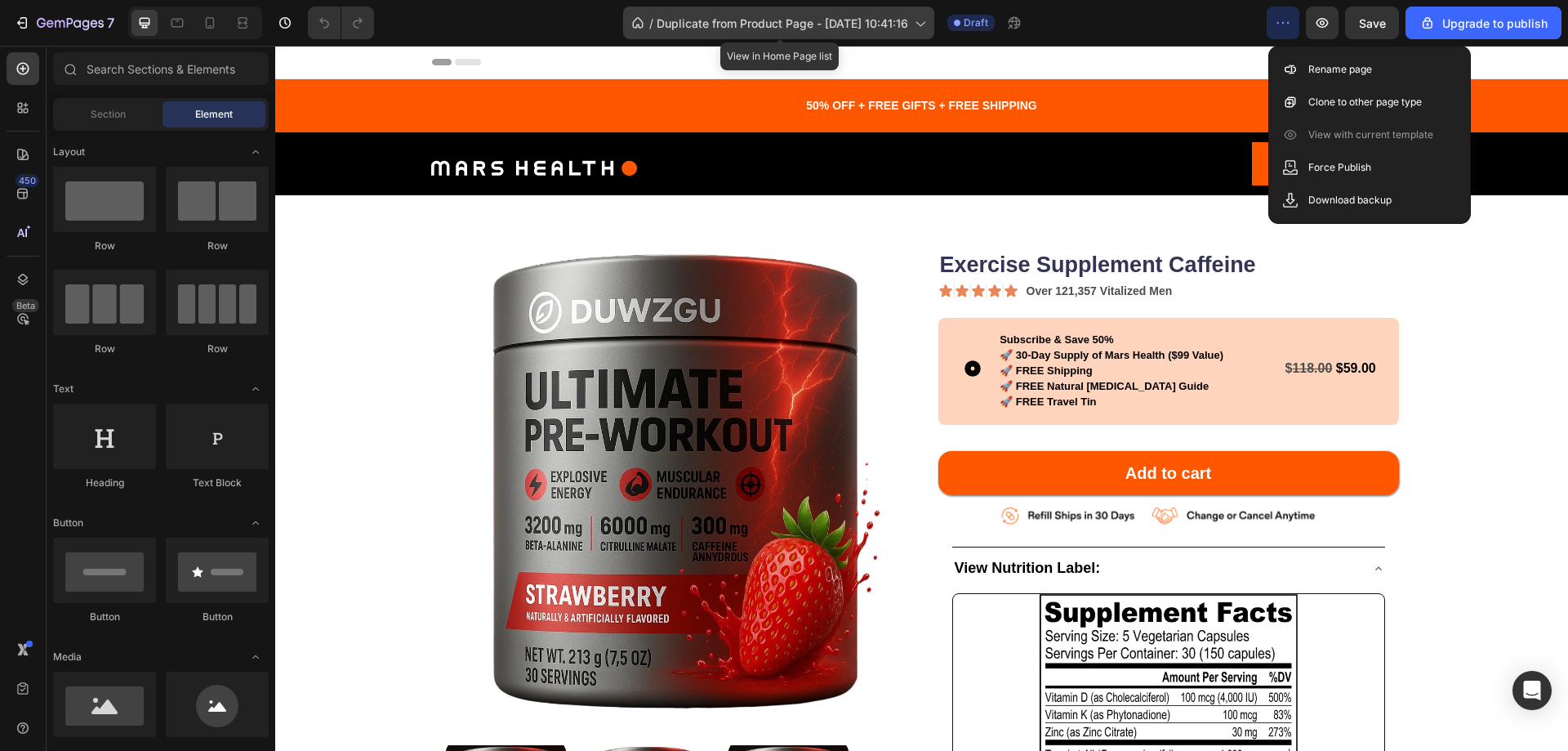
click at [747, 19] on span "Duplicate from Product Page - Sep 16, 10:41:16" at bounding box center [782, 23] width 252 height 17
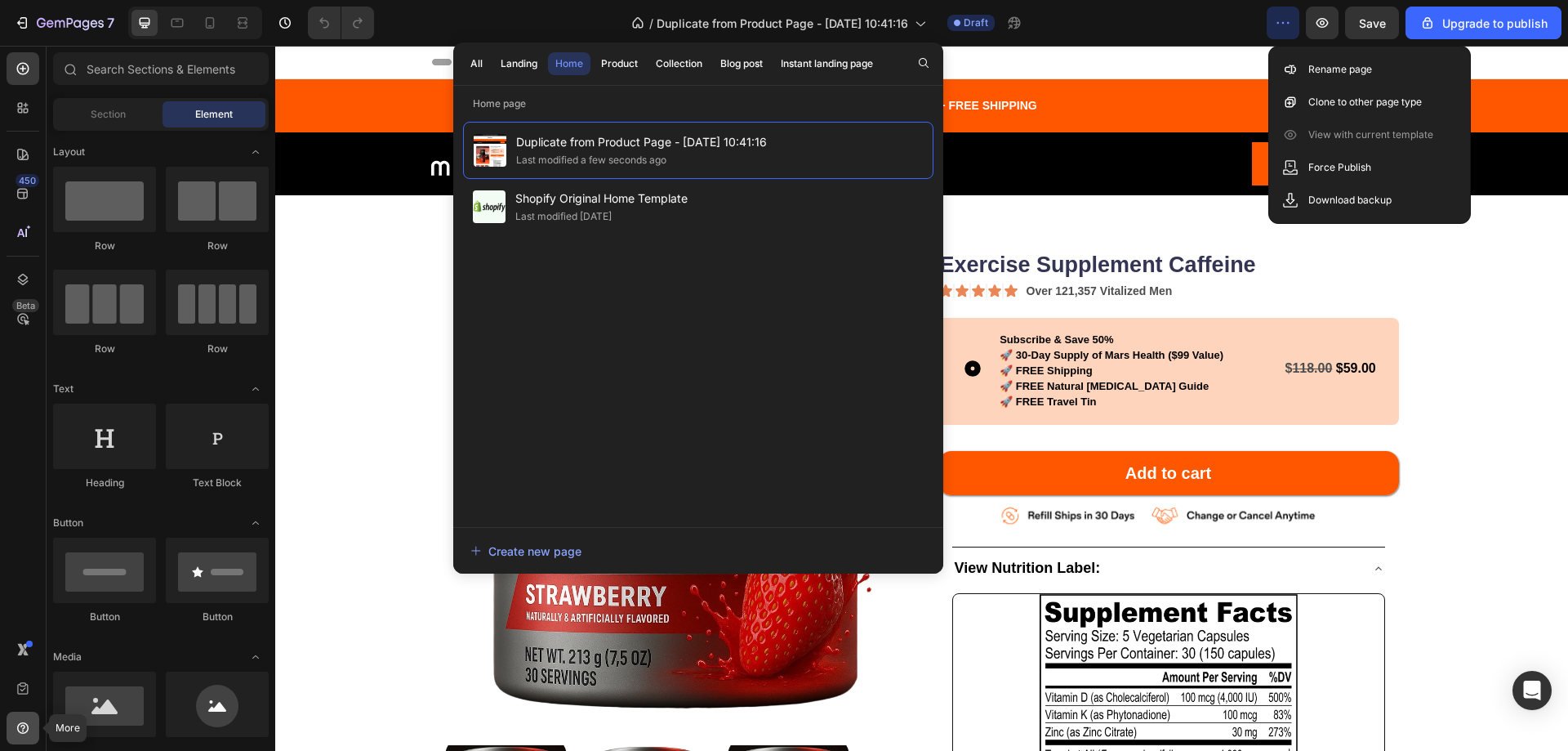
click at [16, 726] on icon at bounding box center [22, 727] width 16 height 16
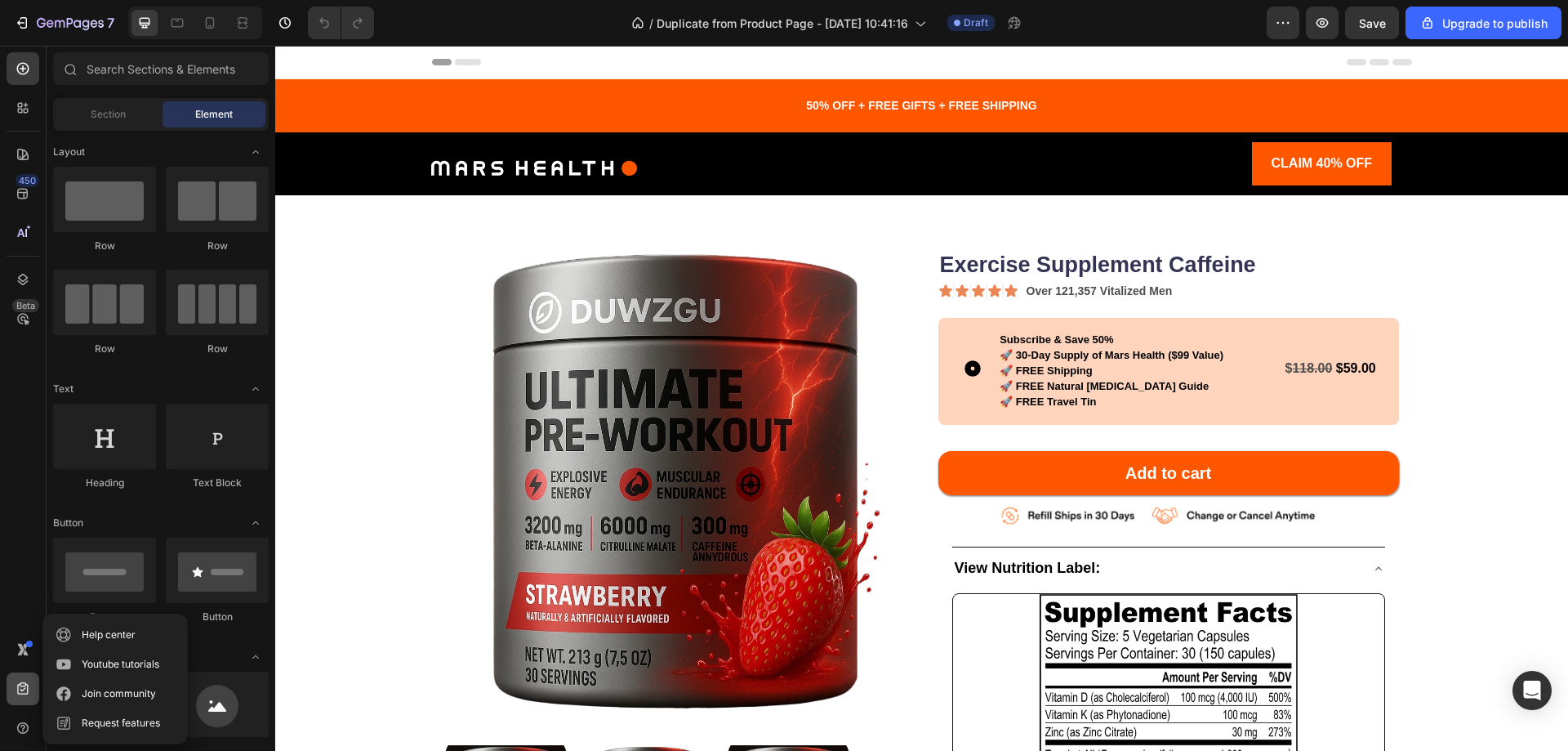
click at [18, 702] on div at bounding box center [23, 688] width 33 height 33
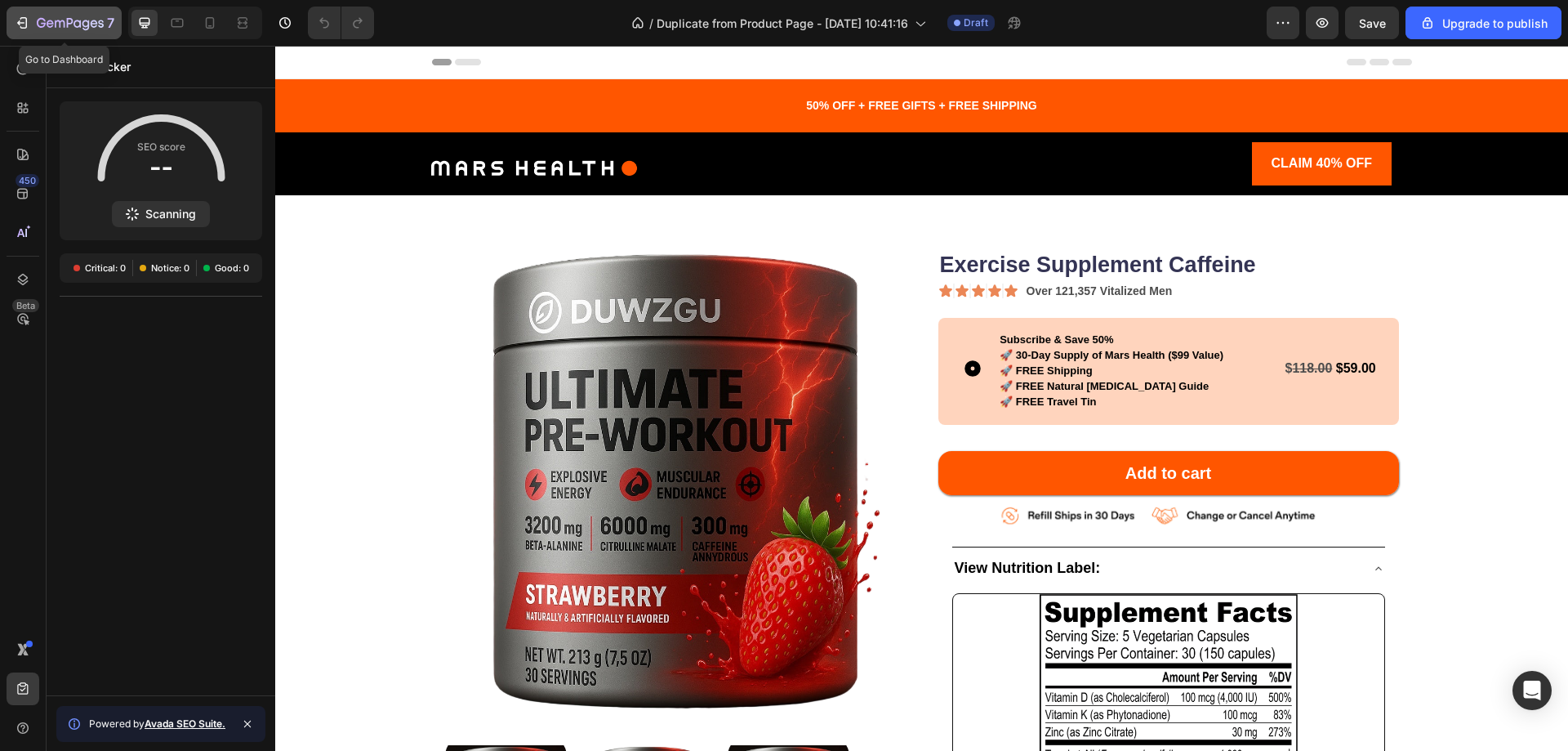
click at [22, 24] on icon "button" at bounding box center [21, 22] width 16 height 16
